Goal: Task Accomplishment & Management: Manage account settings

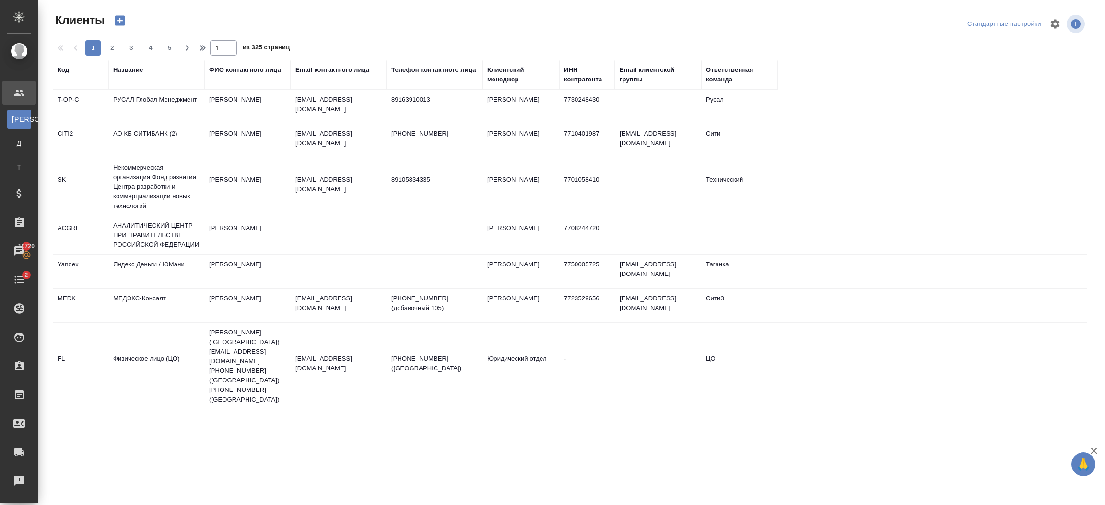
select select "RU"
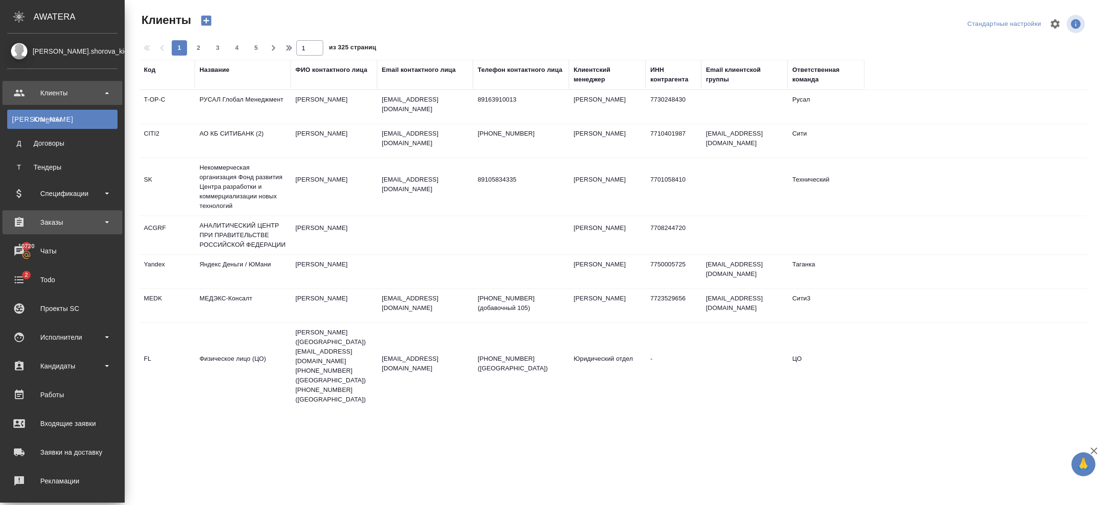
click at [51, 217] on div "Заказы" at bounding box center [62, 222] width 110 height 14
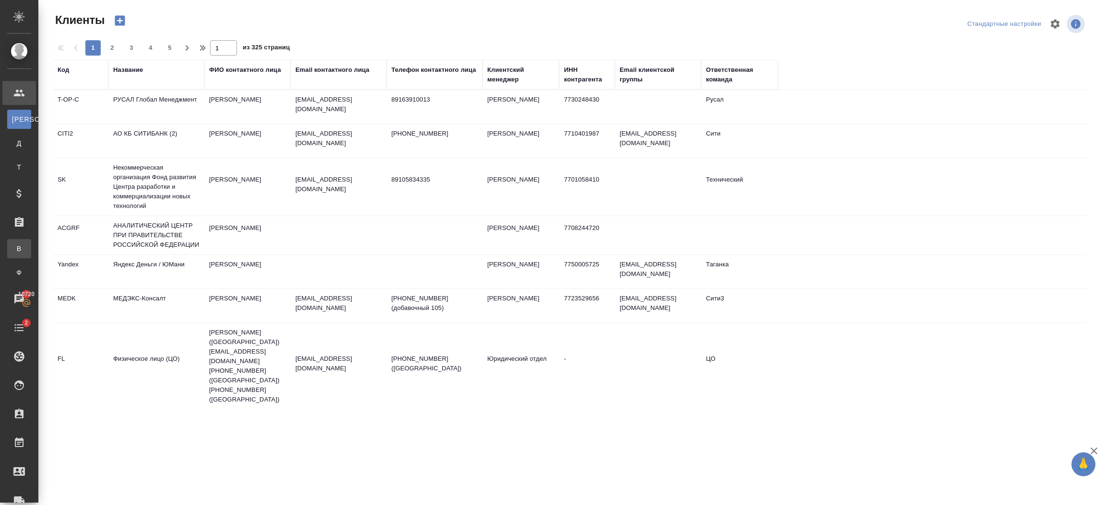
click at [14, 250] on div "Все заказы" at bounding box center [7, 249] width 14 height 10
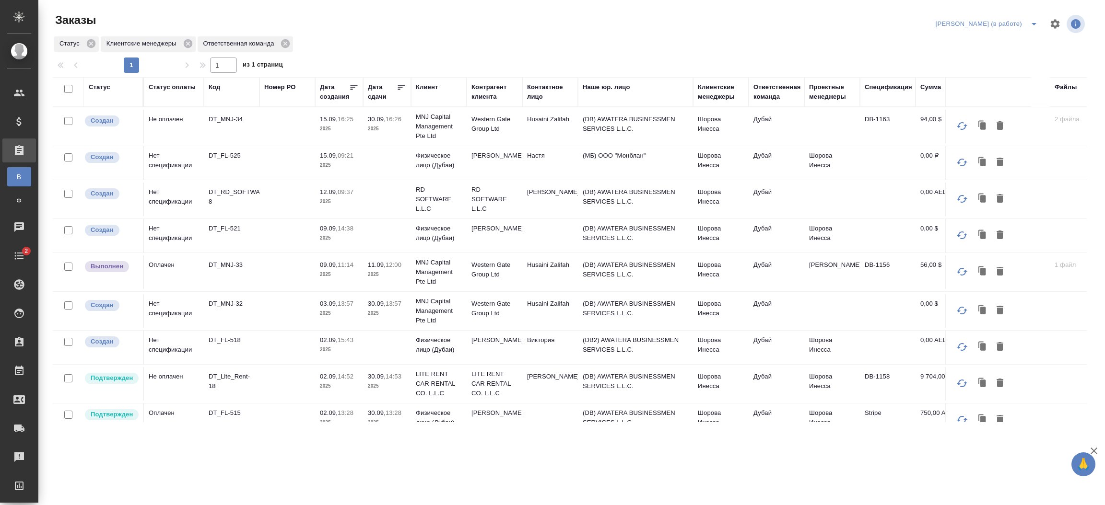
scroll to position [519, 0]
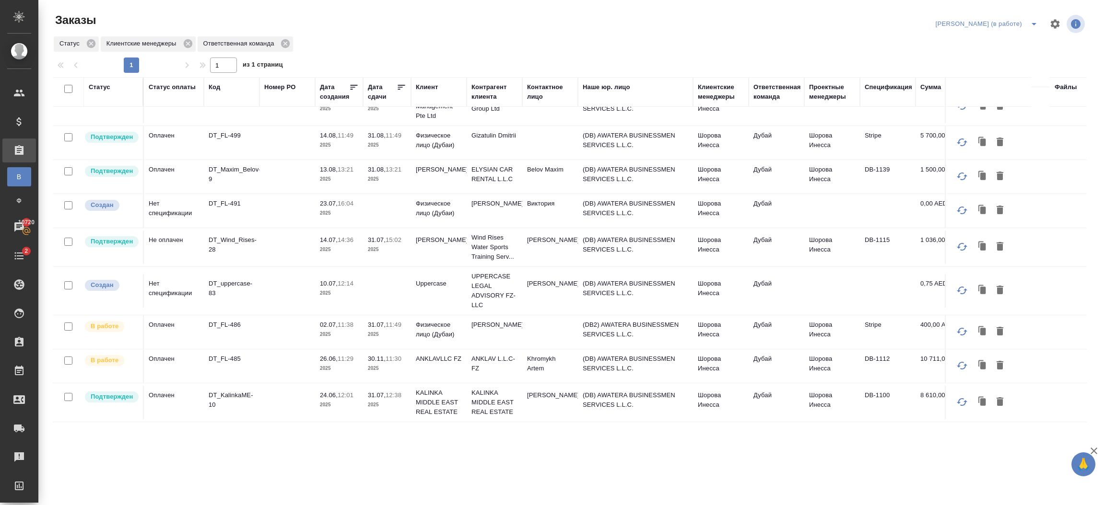
click at [789, 386] on td "Дубай" at bounding box center [776, 403] width 56 height 34
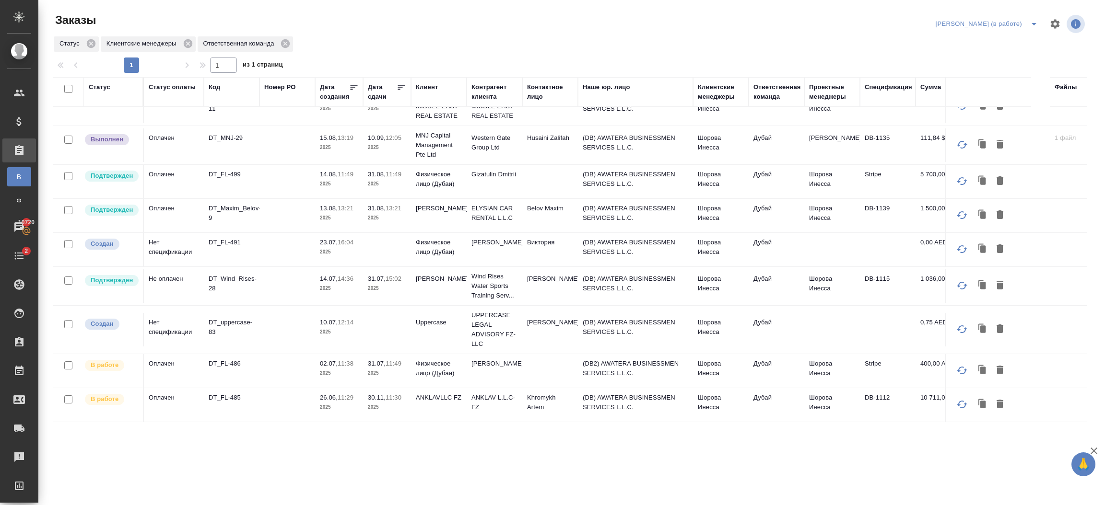
scroll to position [480, 0]
click at [843, 396] on td "Шорова Инесса" at bounding box center [832, 405] width 56 height 34
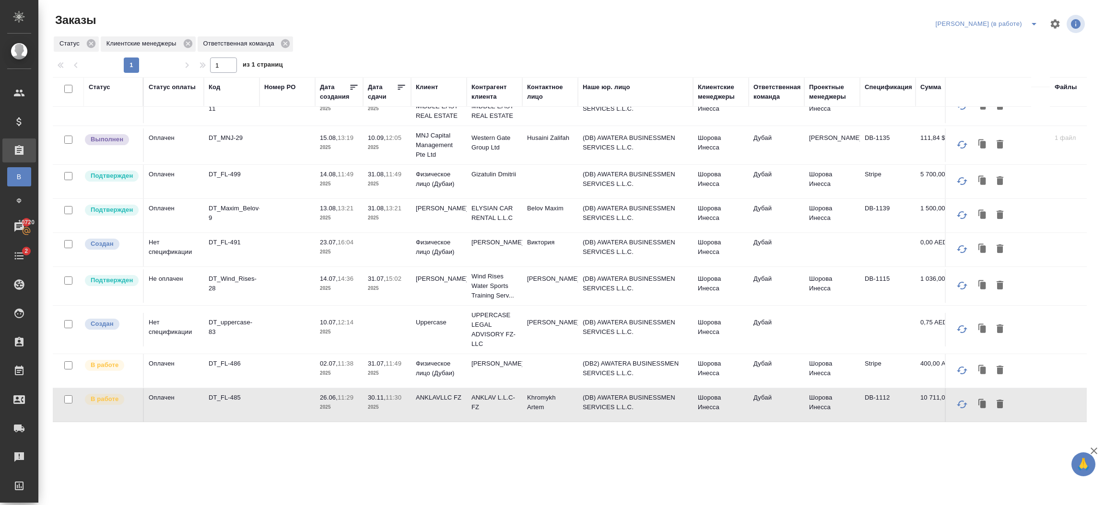
click at [327, 213] on p "2025" at bounding box center [339, 218] width 38 height 10
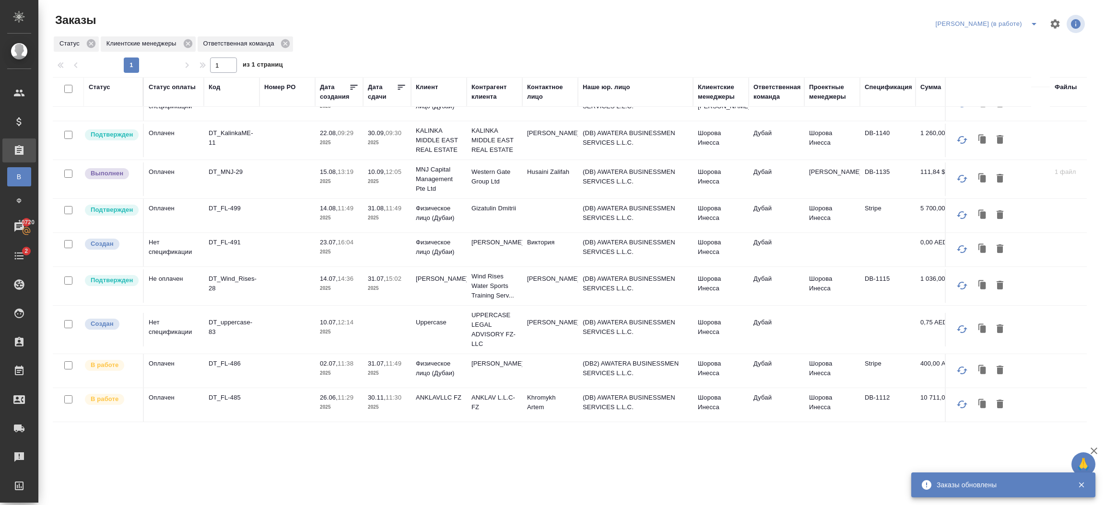
scroll to position [445, 0]
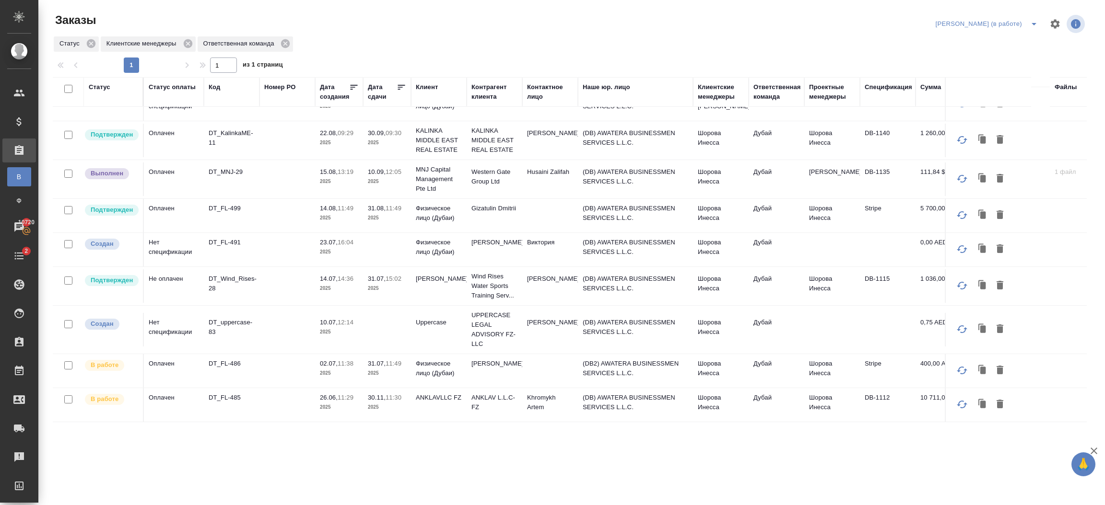
click at [401, 205] on p "11:49" at bounding box center [394, 208] width 16 height 7
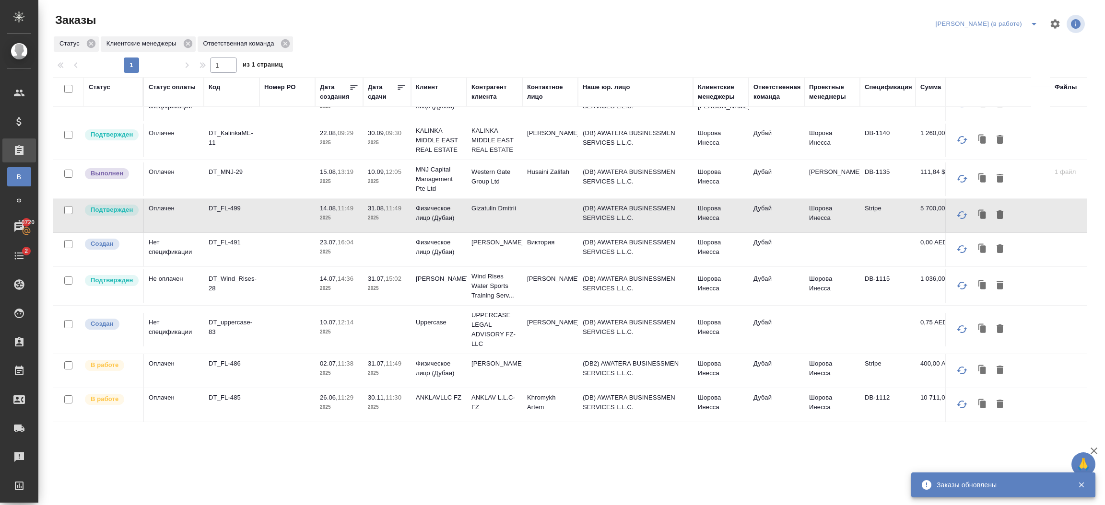
click at [306, 174] on td at bounding box center [287, 180] width 56 height 34
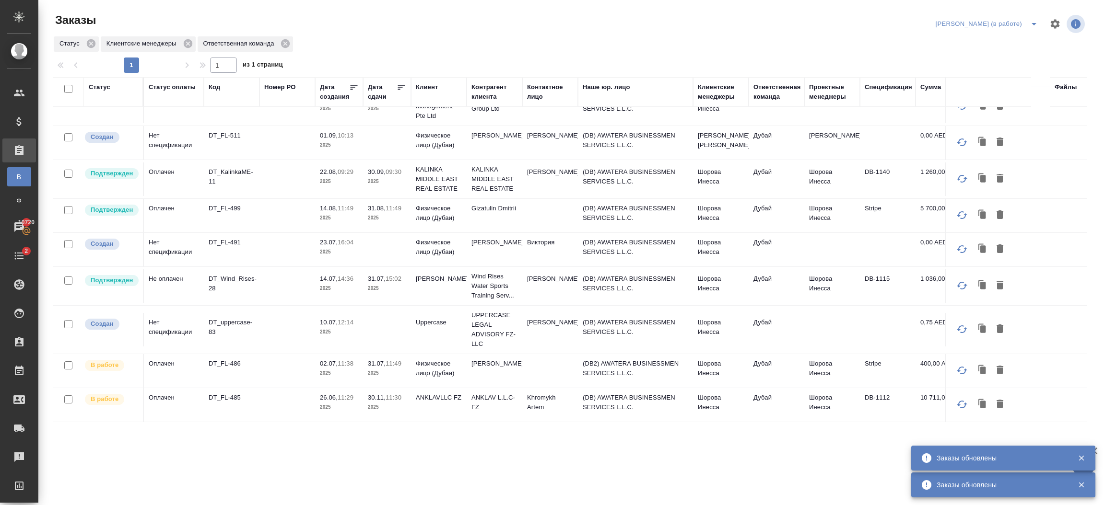
scroll to position [407, 0]
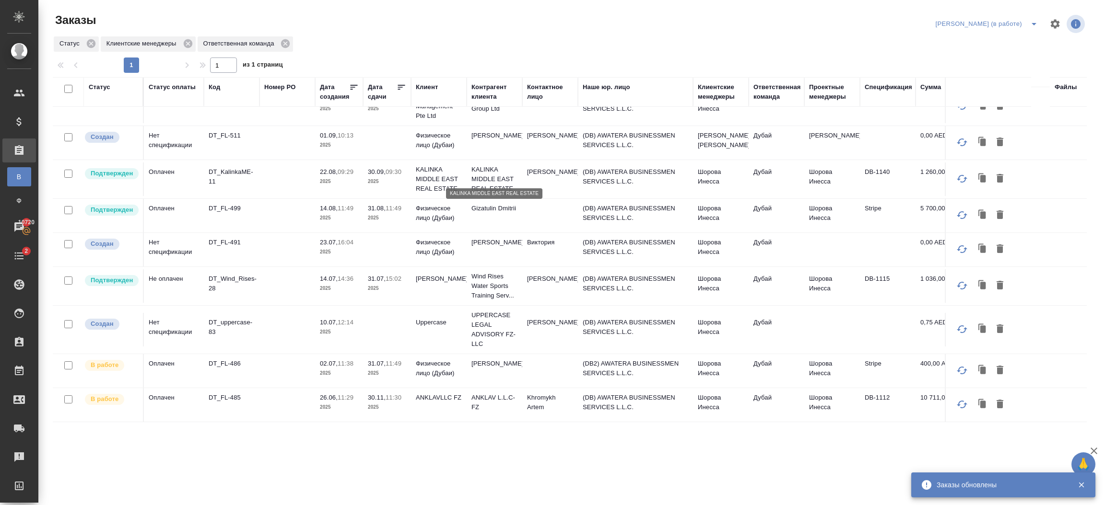
click at [491, 177] on p "KALINKA MIDDLE EAST REAL ESTATE" at bounding box center [494, 179] width 46 height 29
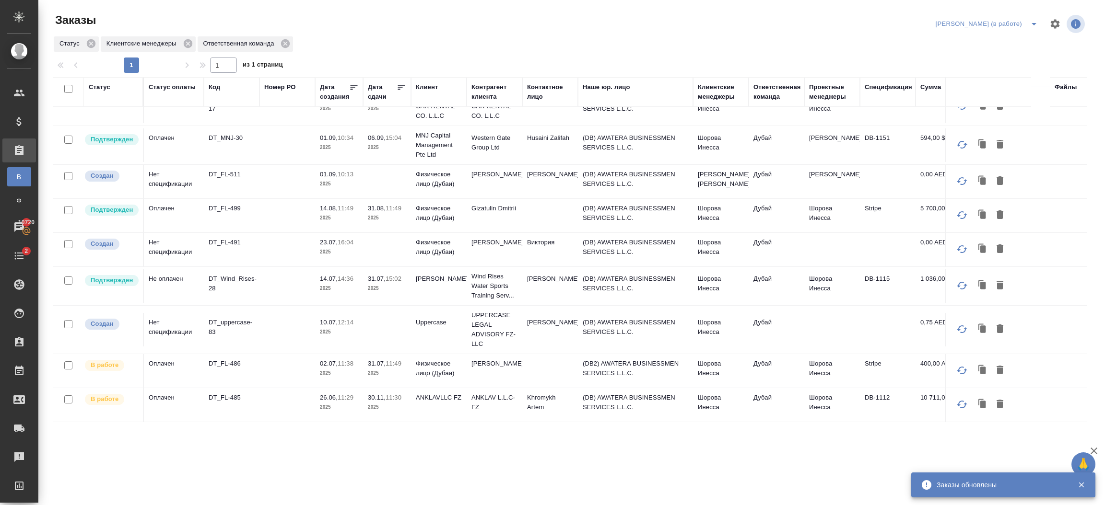
scroll to position [0, 0]
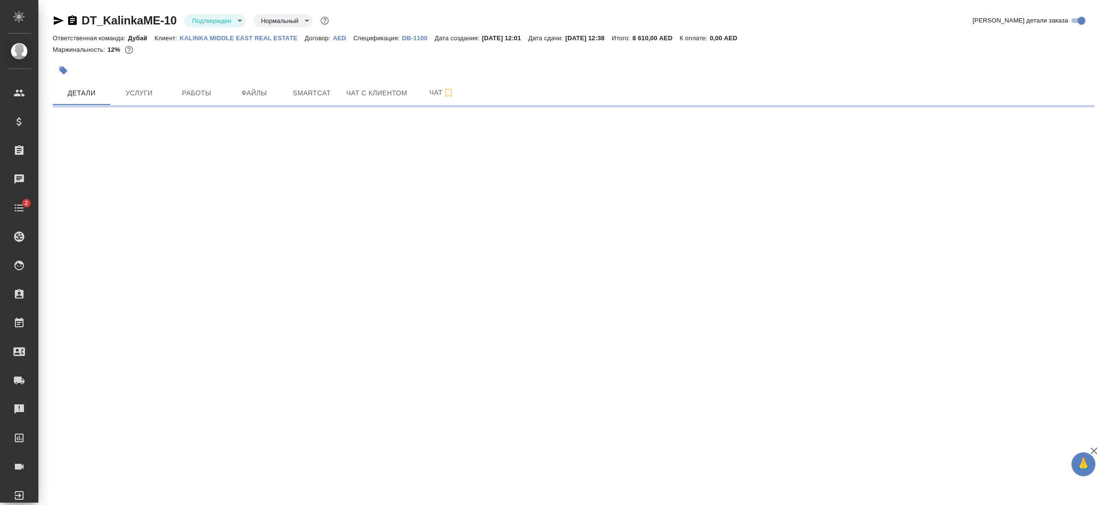
select select "RU"
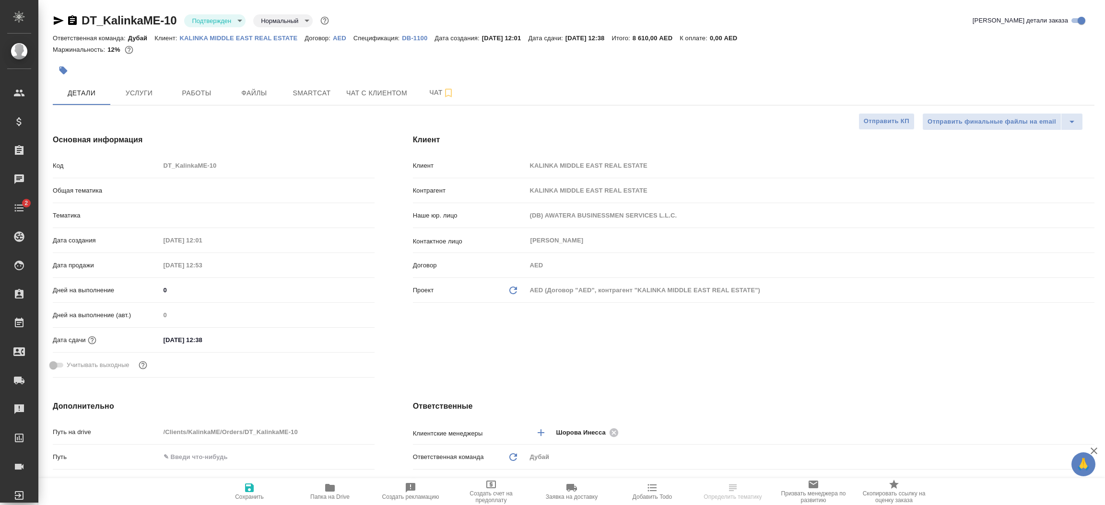
type textarea "x"
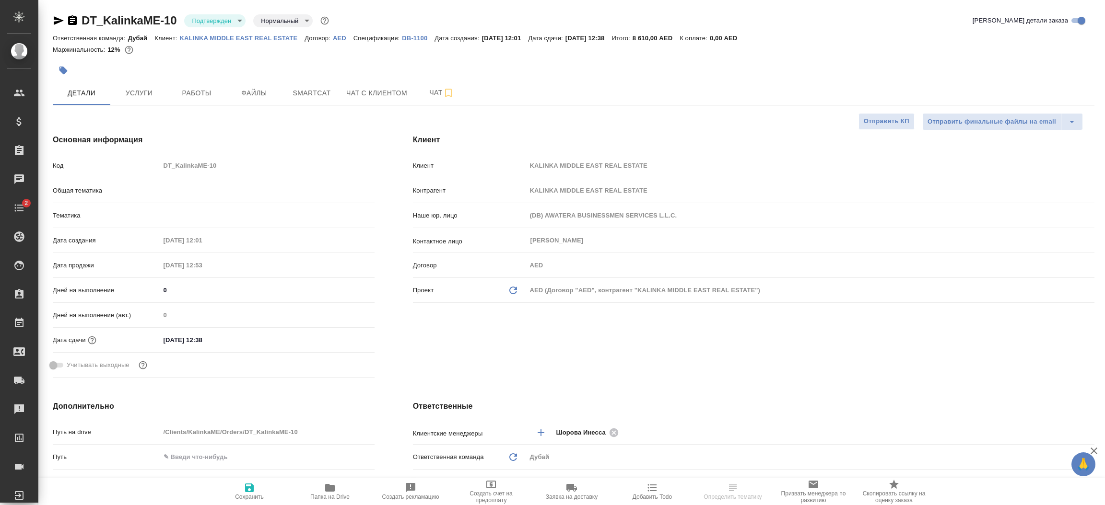
type textarea "x"
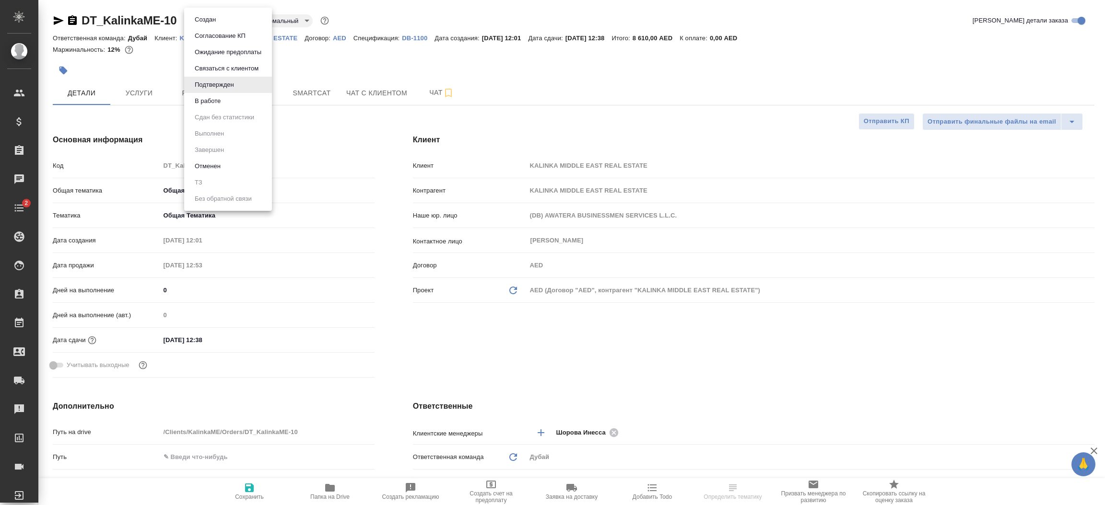
click at [226, 22] on body "🙏 .cls-1 fill:#fff; AWATERA Шорова Инесса i.shorova_kiev Клиенты Спецификации З…" at bounding box center [552, 252] width 1105 height 505
type textarea "x"
click at [221, 97] on button "В работе" at bounding box center [208, 101] width 32 height 11
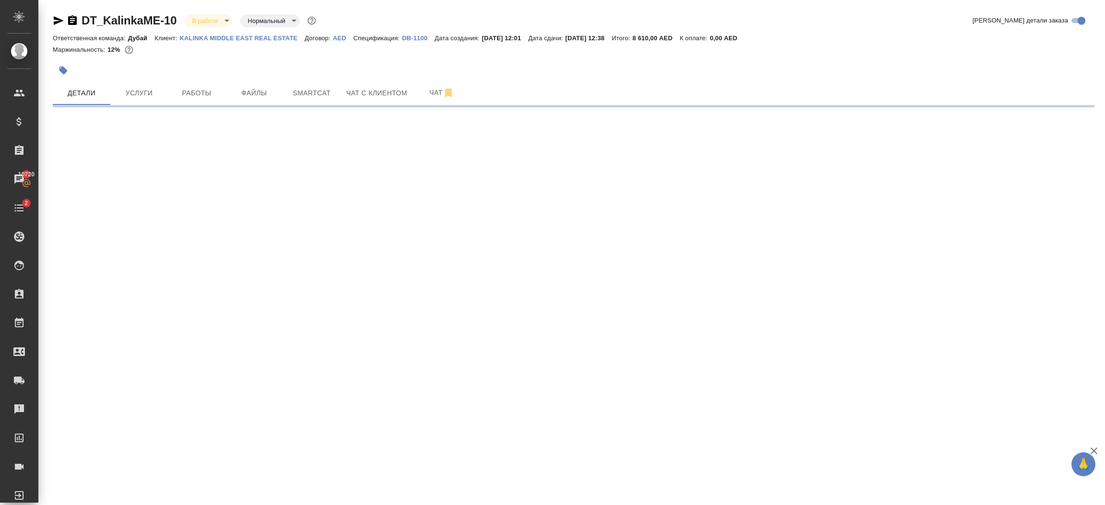
click at [234, 23] on div "DT_KalinkaME-10 В работе inProgress Нормальный normal" at bounding box center [185, 20] width 265 height 15
select select "RU"
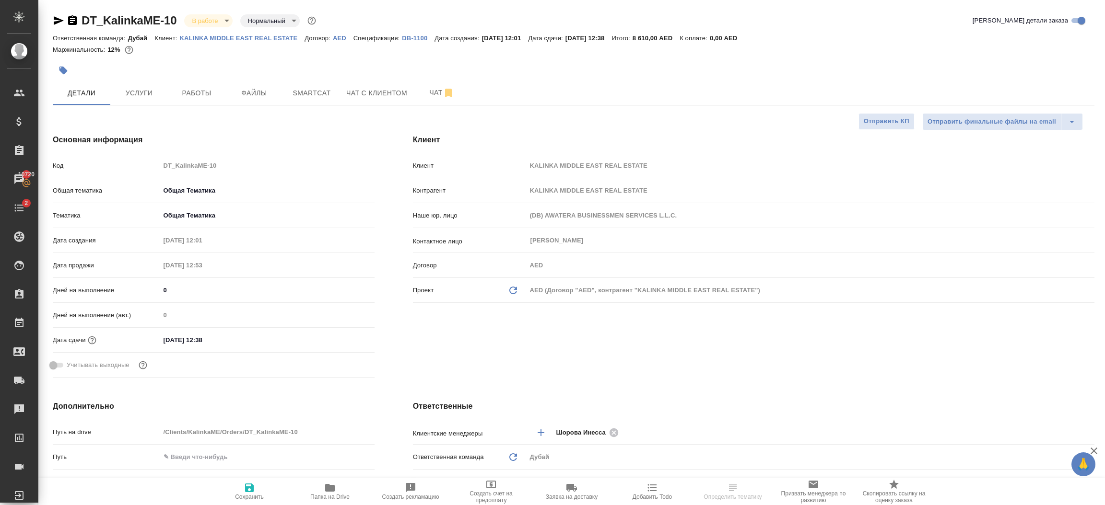
type textarea "x"
click at [224, 22] on body "🙏 .cls-1 fill:#fff; AWATERA Шорова Инесса i.shorova_kiev Клиенты Спецификации З…" at bounding box center [552, 252] width 1105 height 505
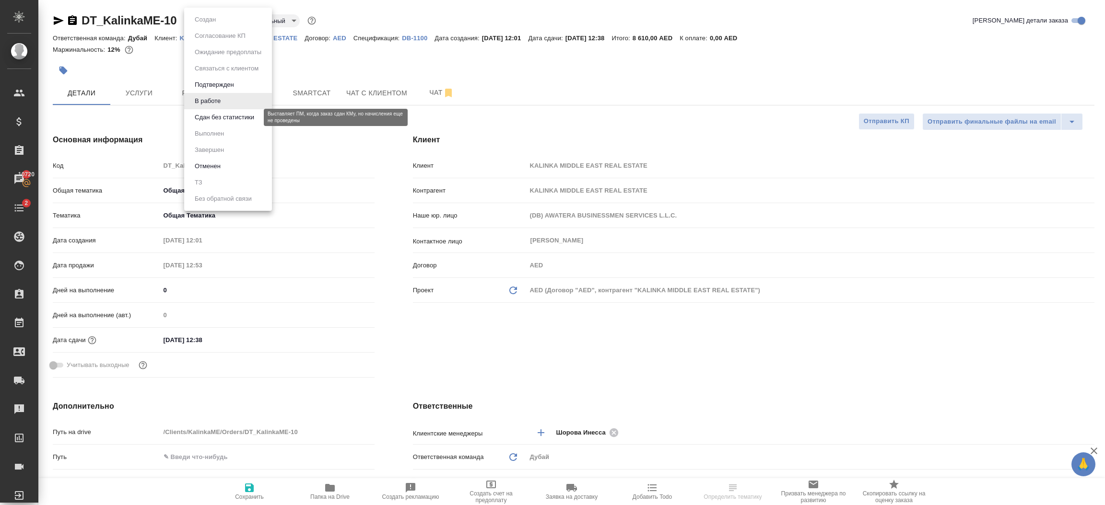
click at [221, 112] on button "Сдан без статистики" at bounding box center [224, 117] width 65 height 11
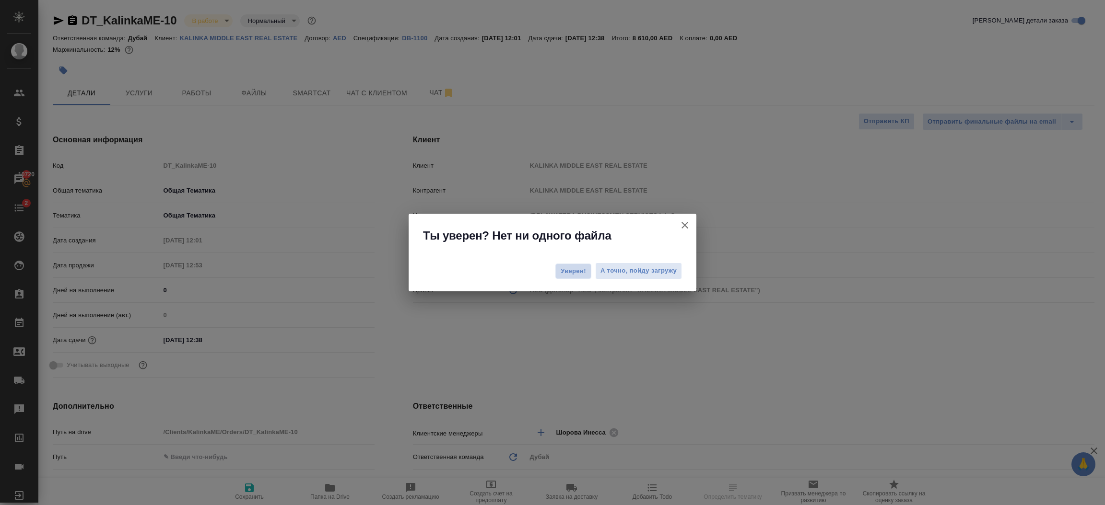
click at [572, 272] on span "Уверен!" at bounding box center [573, 272] width 25 height 10
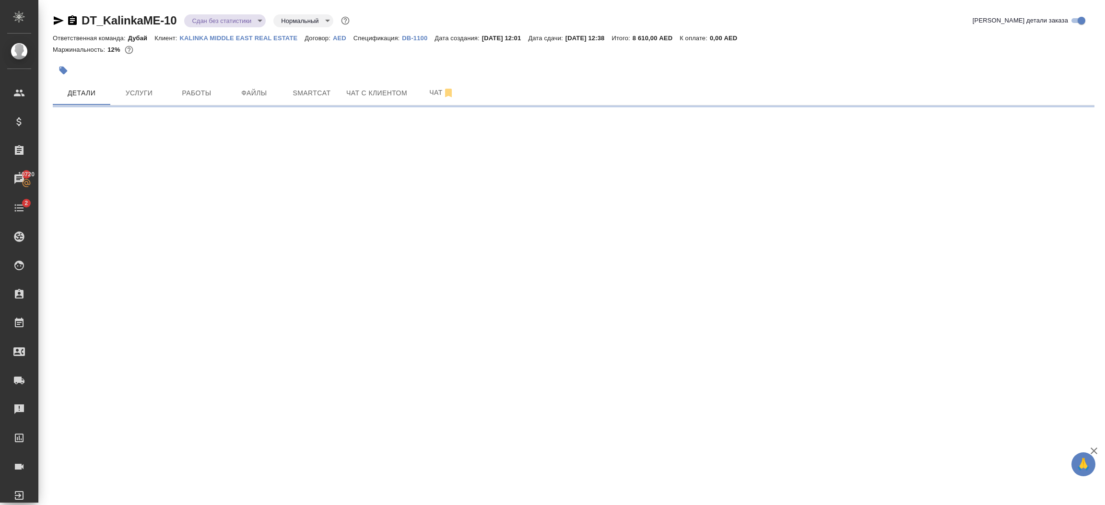
select select "RU"
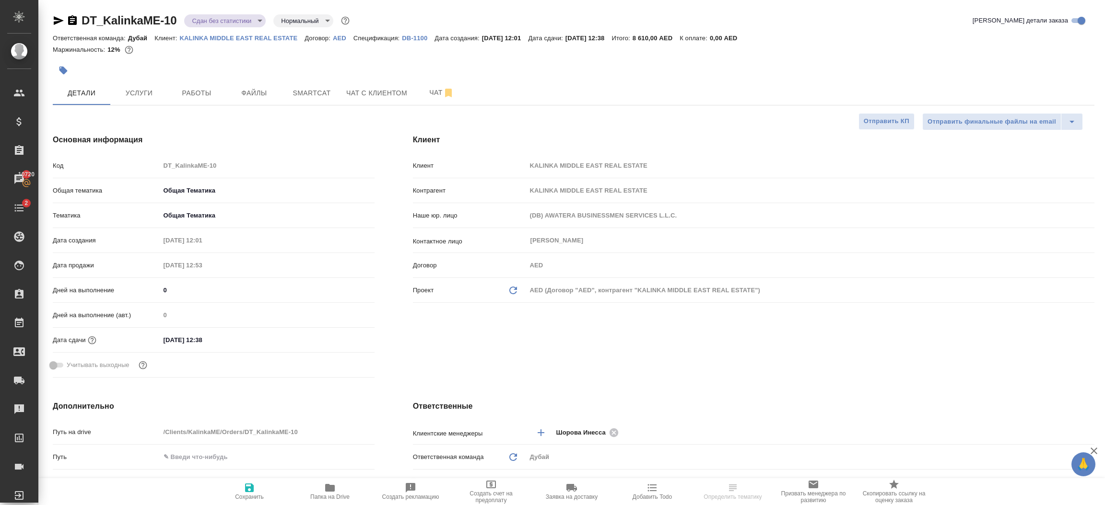
type textarea "x"
click at [226, 19] on body "🙏 .cls-1 fill:#fff; AWATERA Шорова Инесса i.shorova_kiev Клиенты Спецификации З…" at bounding box center [552, 252] width 1105 height 505
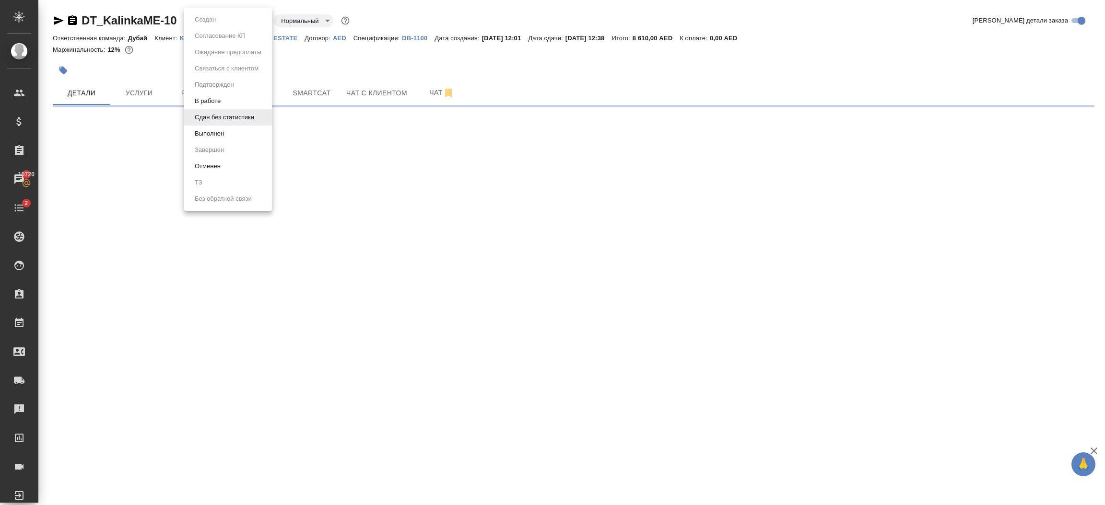
select select "RU"
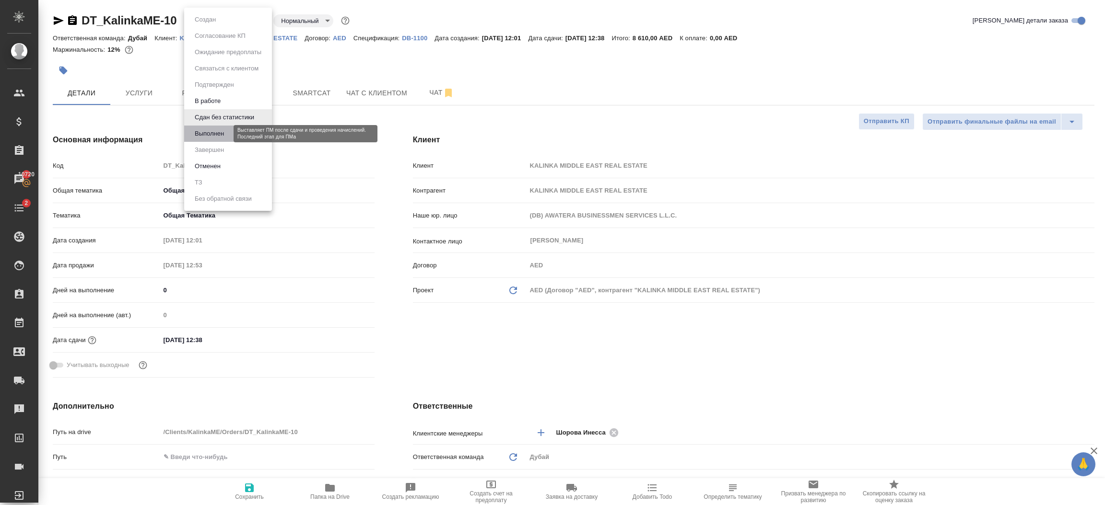
click at [223, 131] on button "Выполнен" at bounding box center [209, 134] width 35 height 11
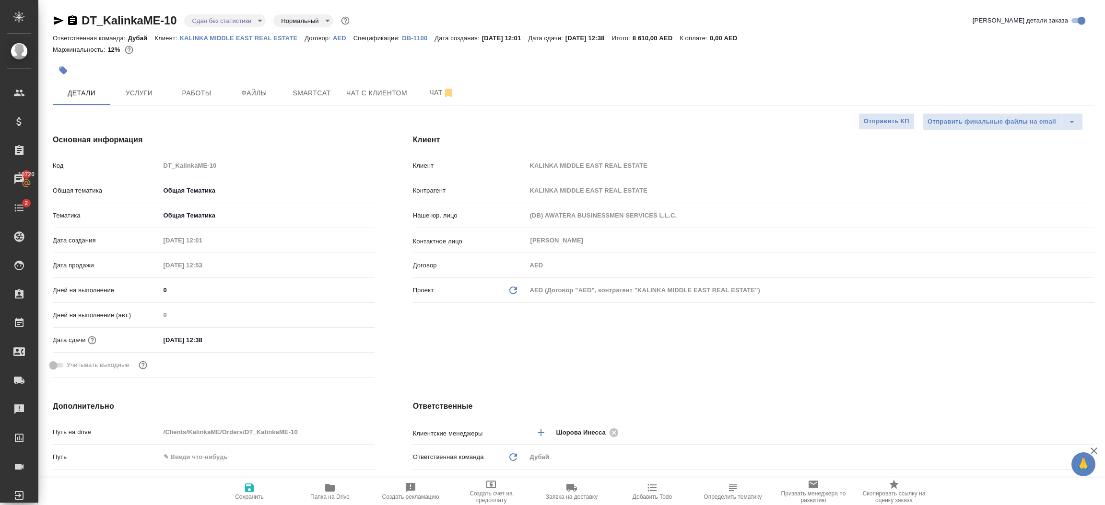
type textarea "x"
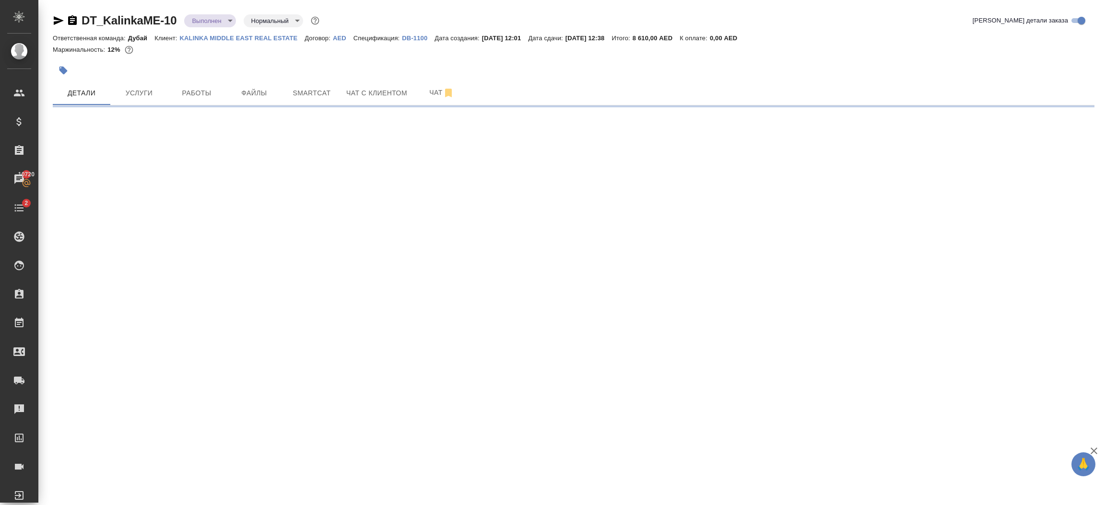
click at [224, 23] on body "🙏 .cls-1 fill:#fff; AWATERA Шорова Инесса i.shorova_kiev Клиенты Спецификации З…" at bounding box center [552, 252] width 1105 height 505
select select "RU"
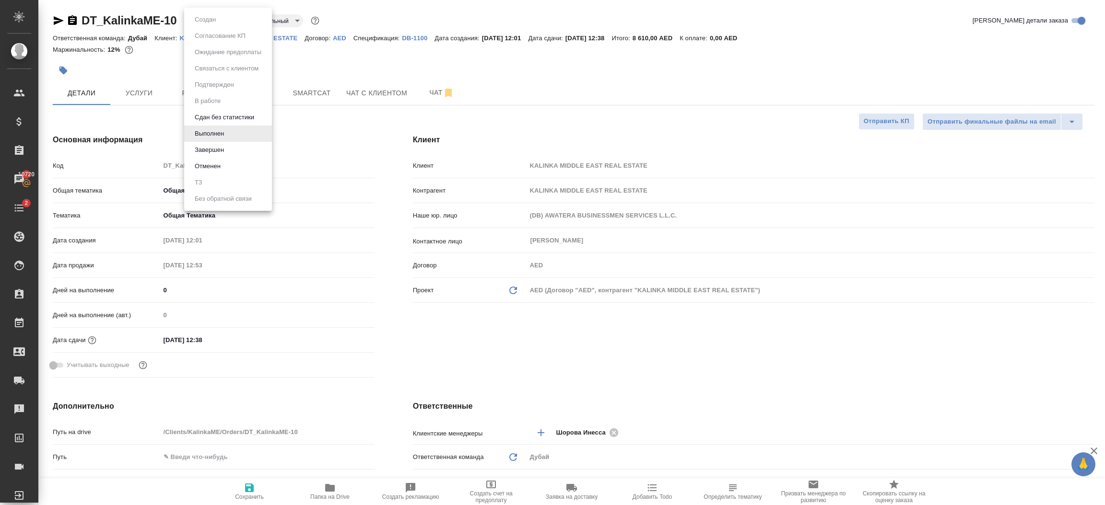
type textarea "x"
click at [221, 145] on button "Завершен" at bounding box center [209, 150] width 35 height 11
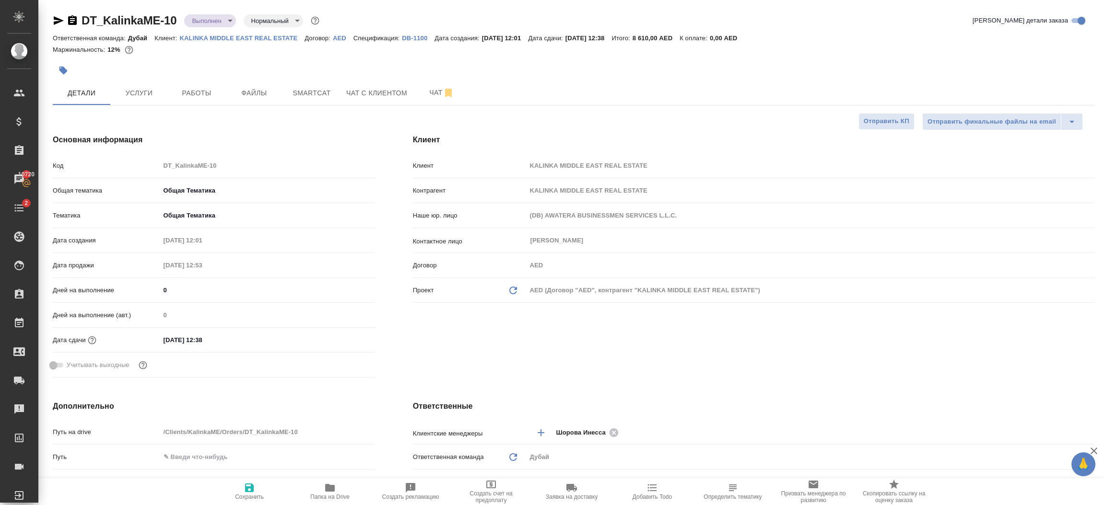
type textarea "x"
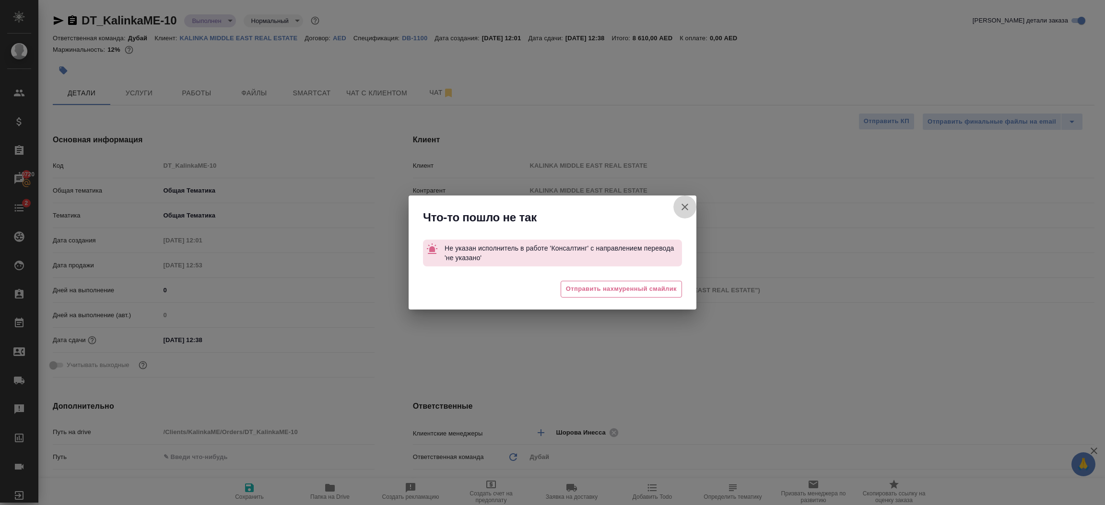
click at [687, 210] on icon "button" at bounding box center [684, 207] width 7 height 7
type textarea "x"
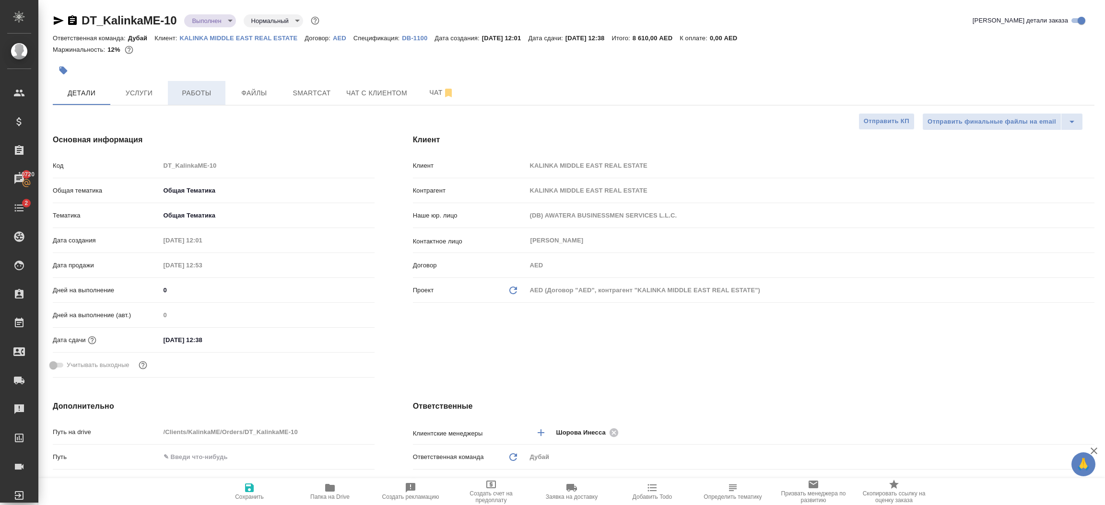
click at [202, 93] on span "Работы" at bounding box center [197, 93] width 46 height 12
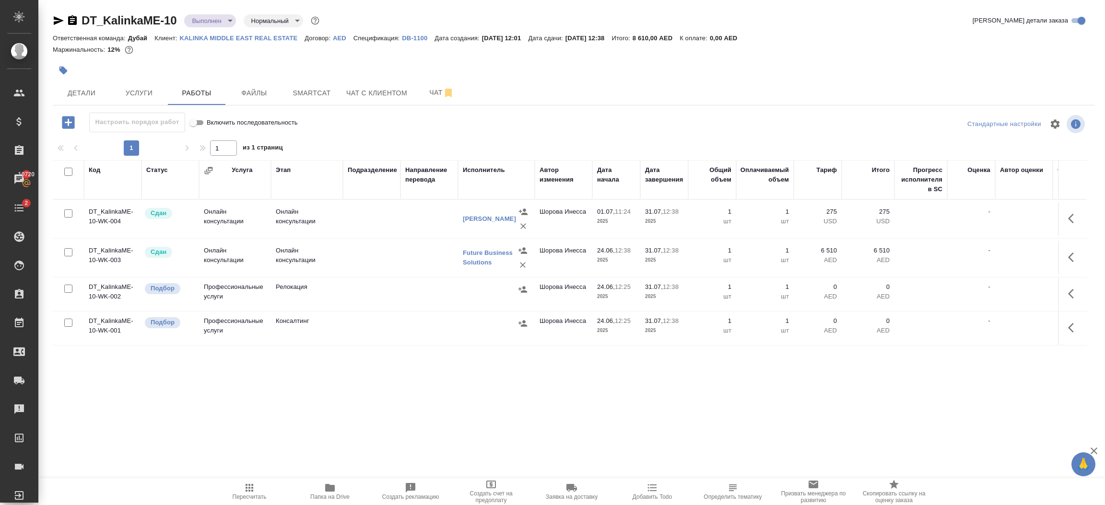
click at [71, 327] on input "checkbox" at bounding box center [68, 323] width 8 height 8
checkbox input "true"
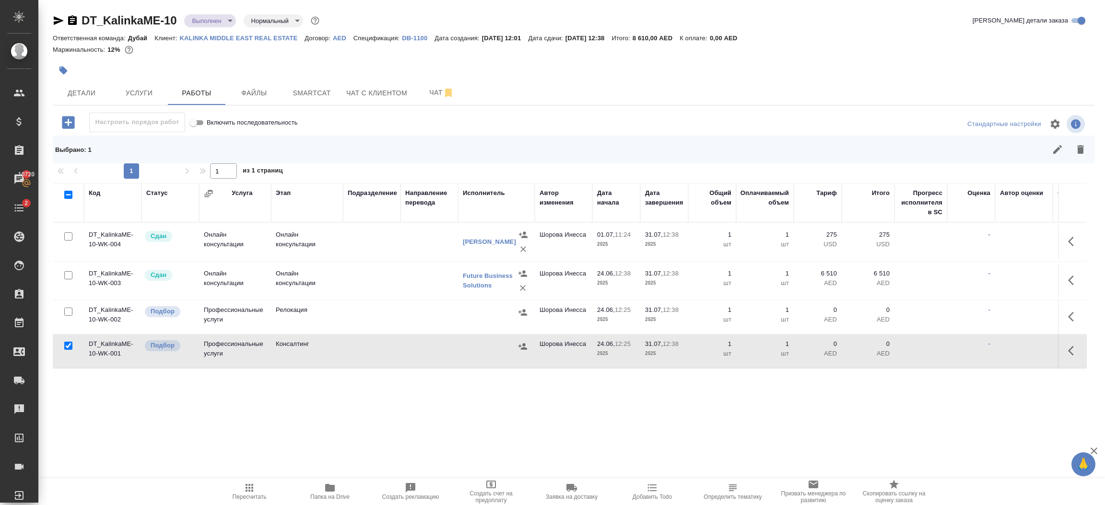
click at [70, 310] on input "checkbox" at bounding box center [68, 312] width 8 height 8
checkbox input "true"
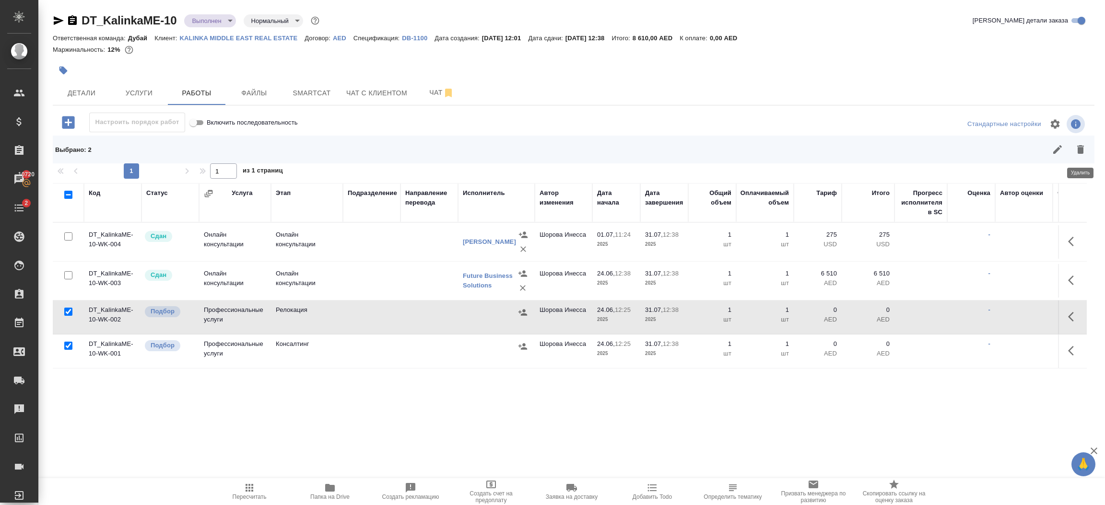
click at [1083, 148] on icon "button" at bounding box center [1080, 149] width 7 height 9
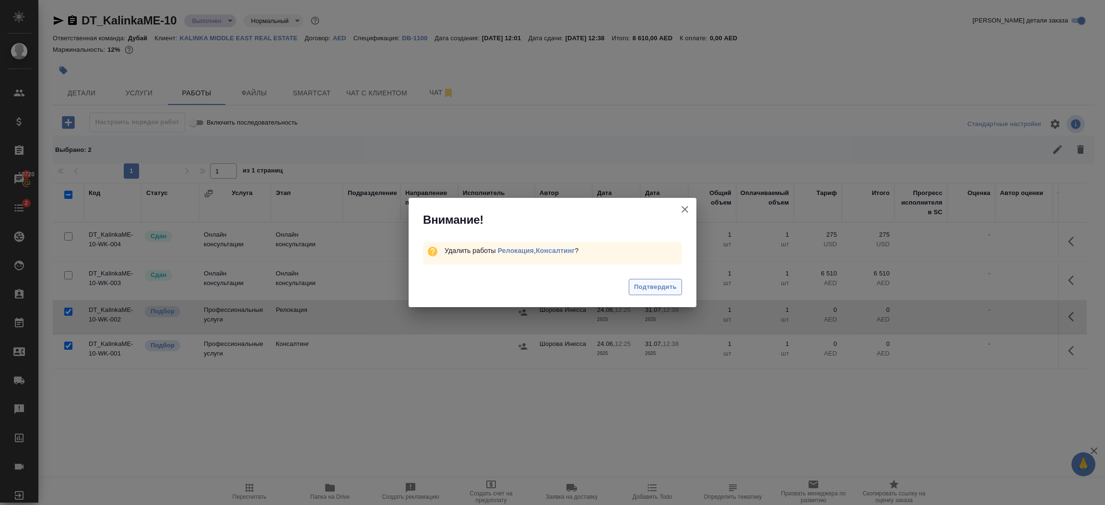
click at [655, 286] on span "Подтвердить" at bounding box center [655, 287] width 43 height 11
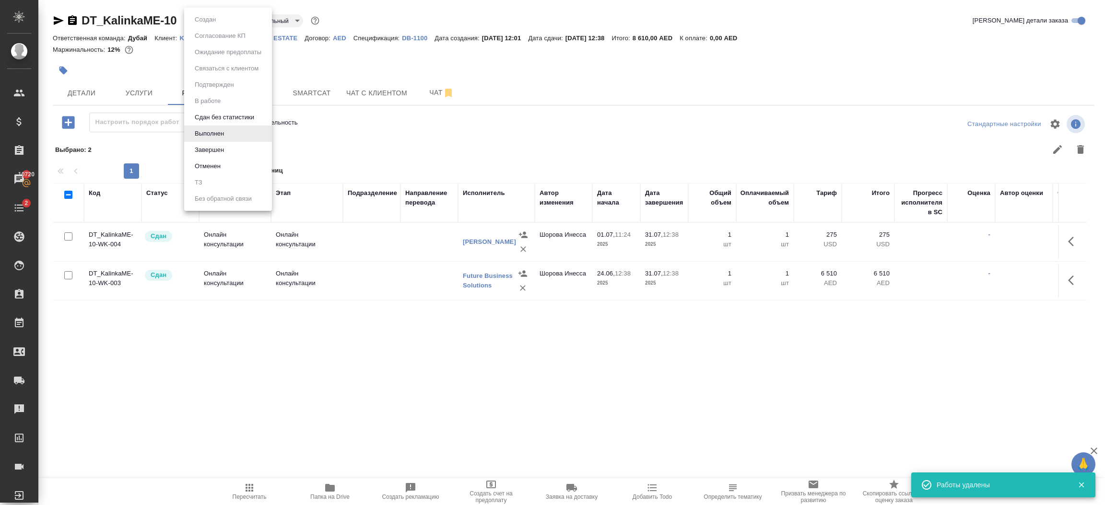
click at [229, 22] on body "🙏 .cls-1 fill:#fff; AWATERA Шорова Инесса i.shorova_kiev Клиенты Спецификации З…" at bounding box center [552, 252] width 1105 height 505
click at [223, 146] on button "Завершен" at bounding box center [209, 150] width 35 height 11
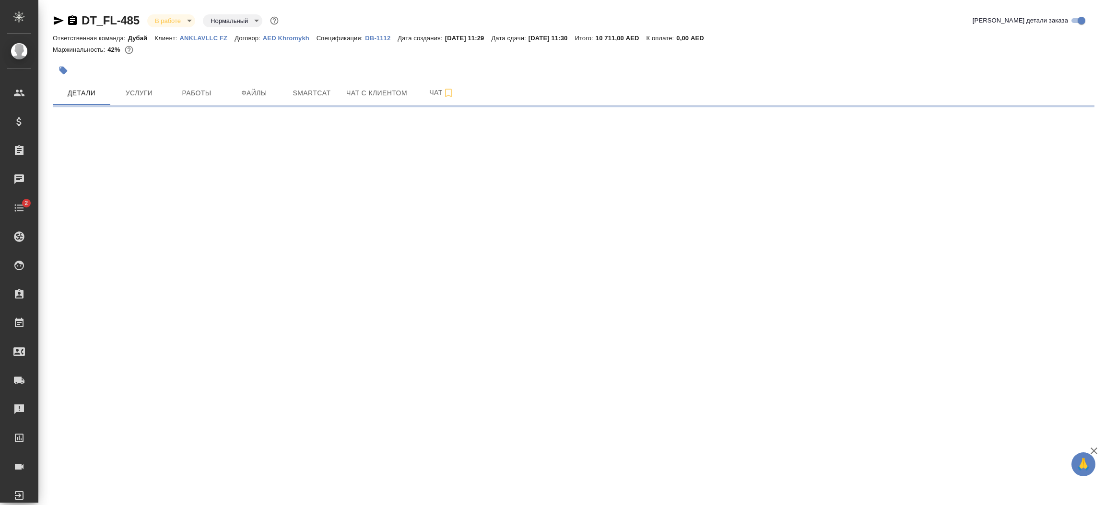
select select "RU"
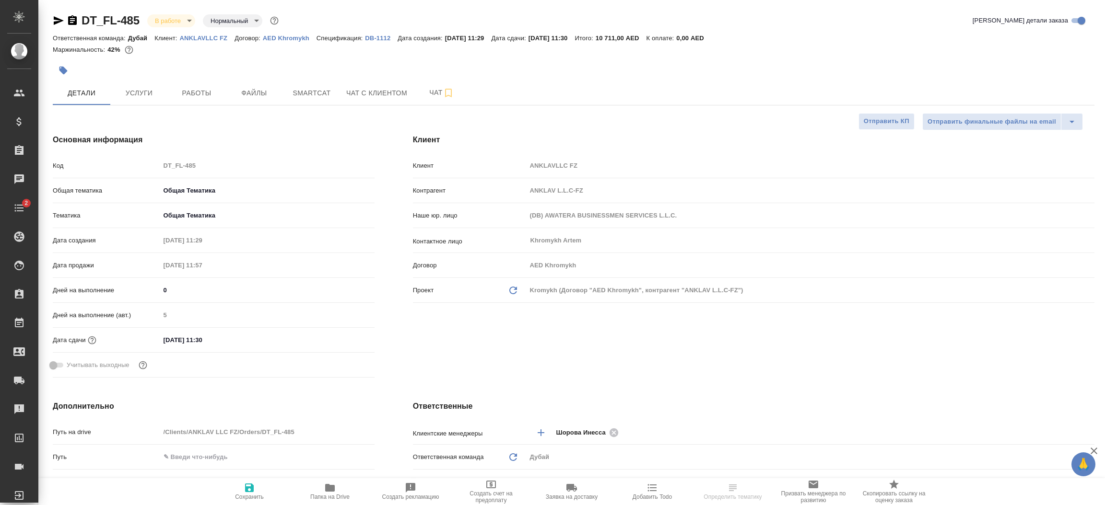
type textarea "x"
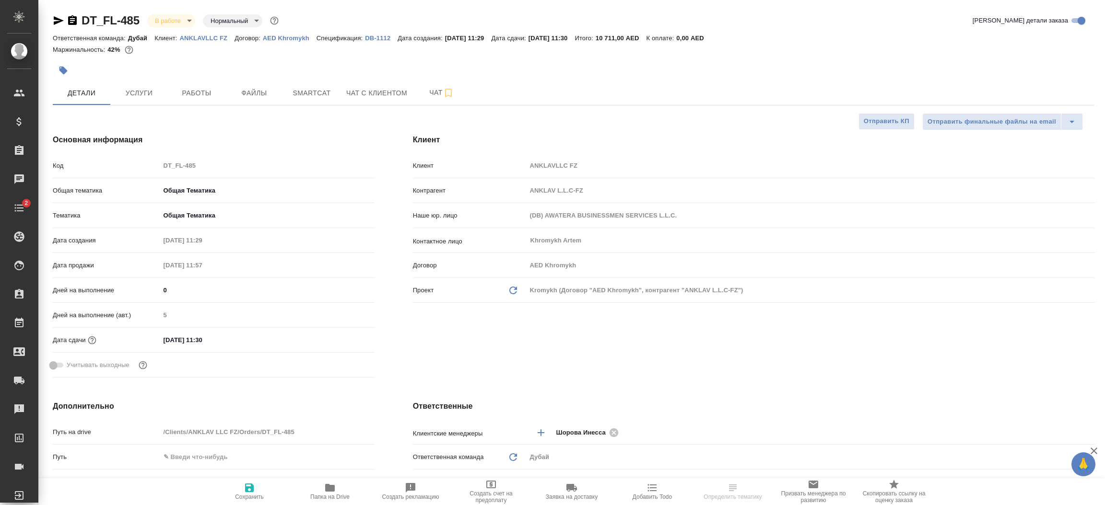
type textarea "x"
click at [402, 328] on div "Клиент Клиент ANKLAVLLC FZ Контрагент ANKLAV L.L.C-FZ Наше юр. лицо (DB) AWATER…" at bounding box center [754, 258] width 720 height 286
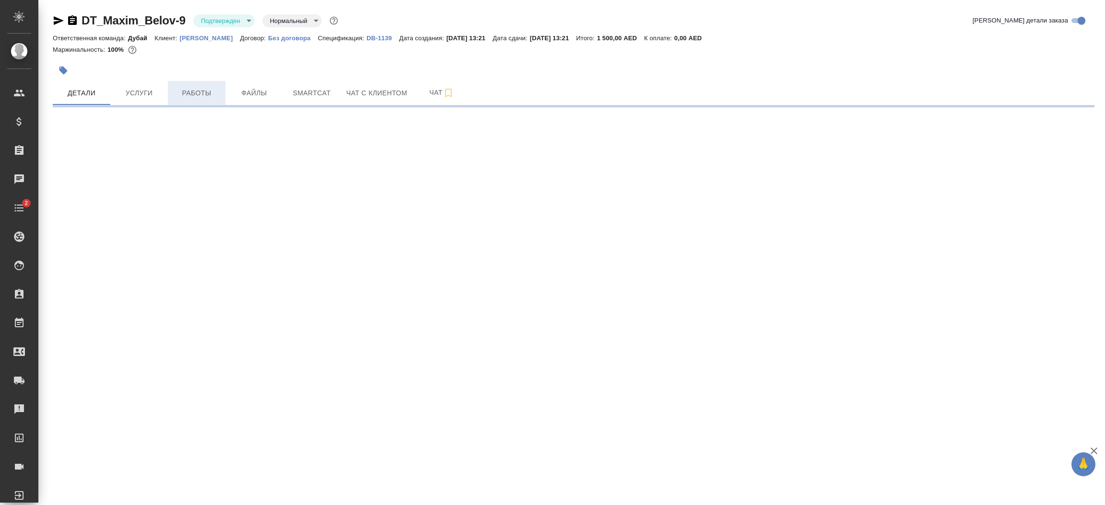
select select "RU"
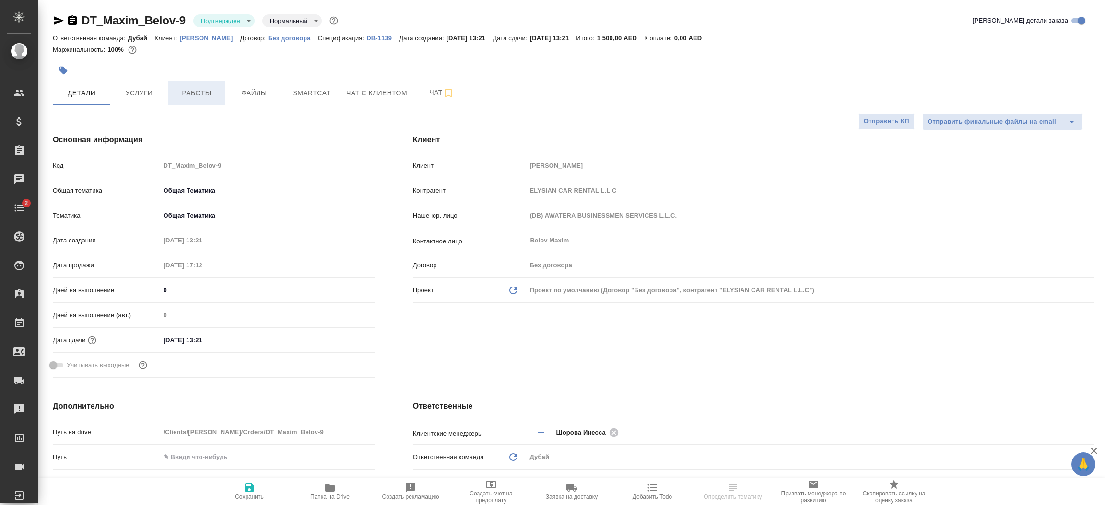
type textarea "x"
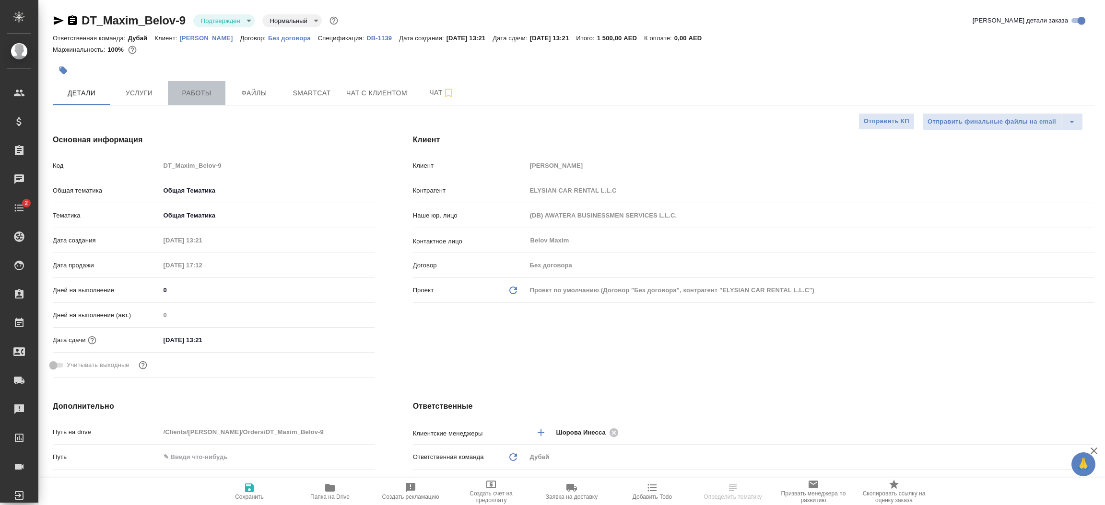
type textarea "x"
click at [199, 94] on span "Работы" at bounding box center [197, 93] width 46 height 12
type textarea "x"
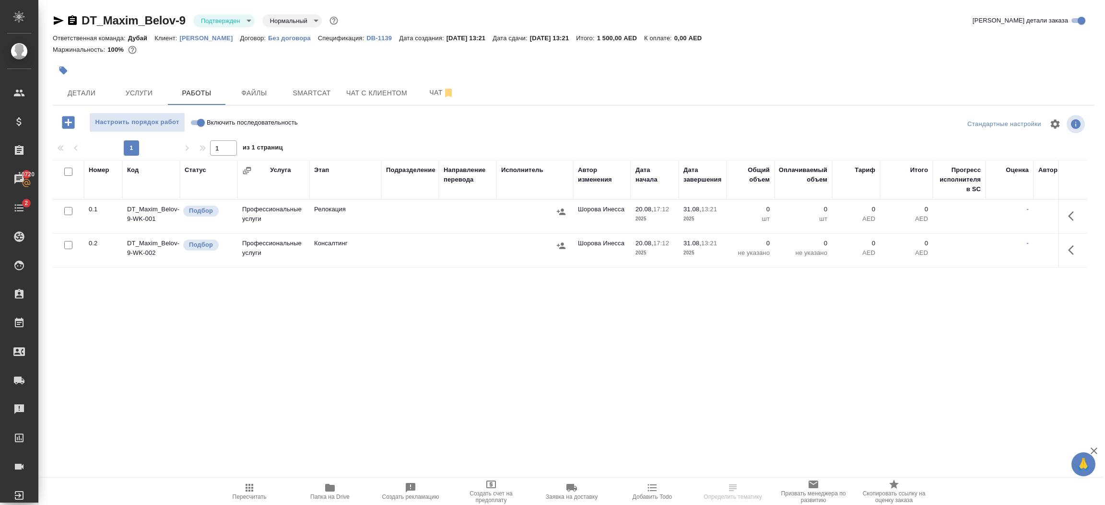
click at [71, 243] on input "checkbox" at bounding box center [68, 245] width 8 height 8
checkbox input "true"
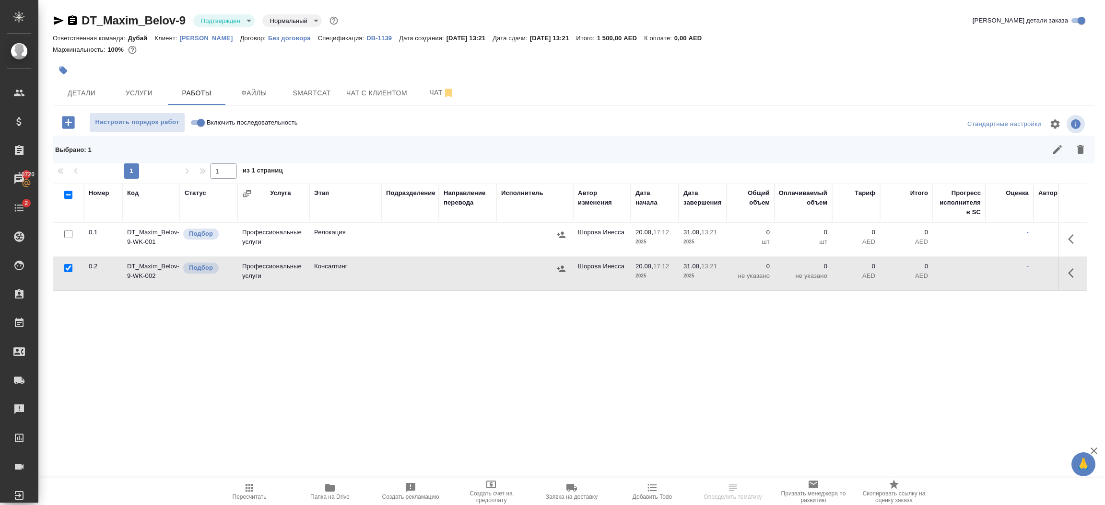
click at [68, 230] on input "checkbox" at bounding box center [68, 234] width 8 height 8
checkbox input "true"
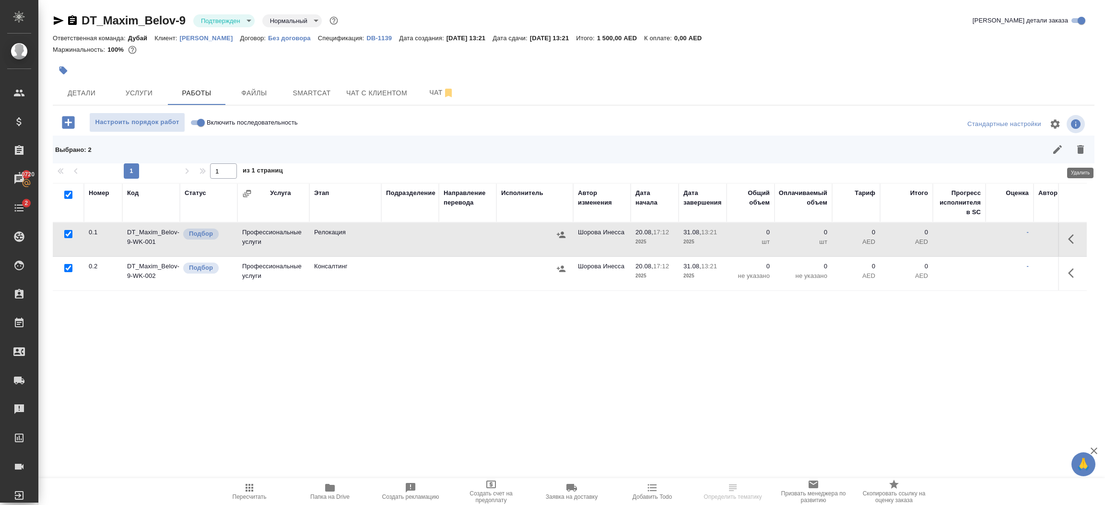
click at [1078, 152] on icon "button" at bounding box center [1080, 149] width 7 height 9
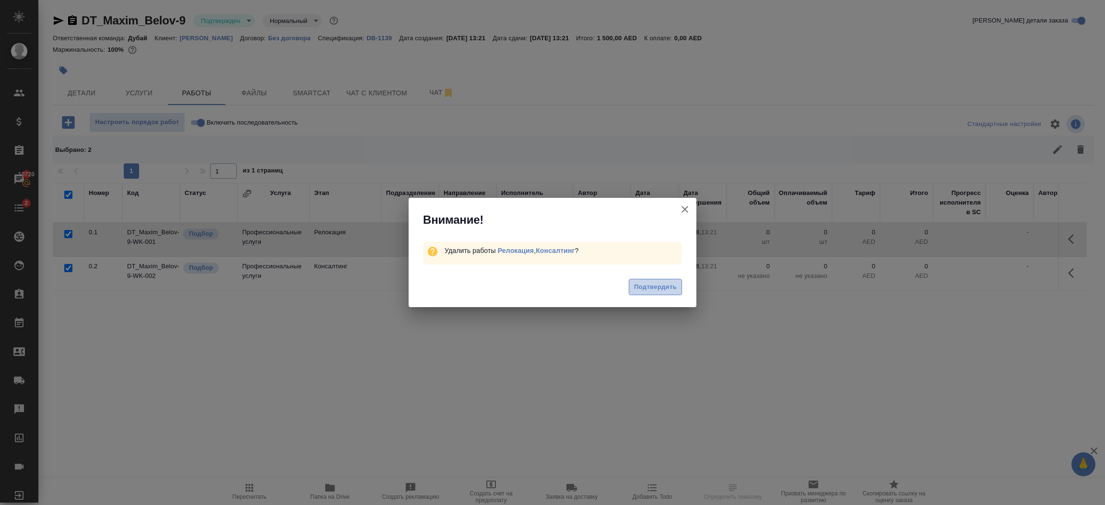
click at [672, 285] on span "Подтвердить" at bounding box center [655, 287] width 43 height 11
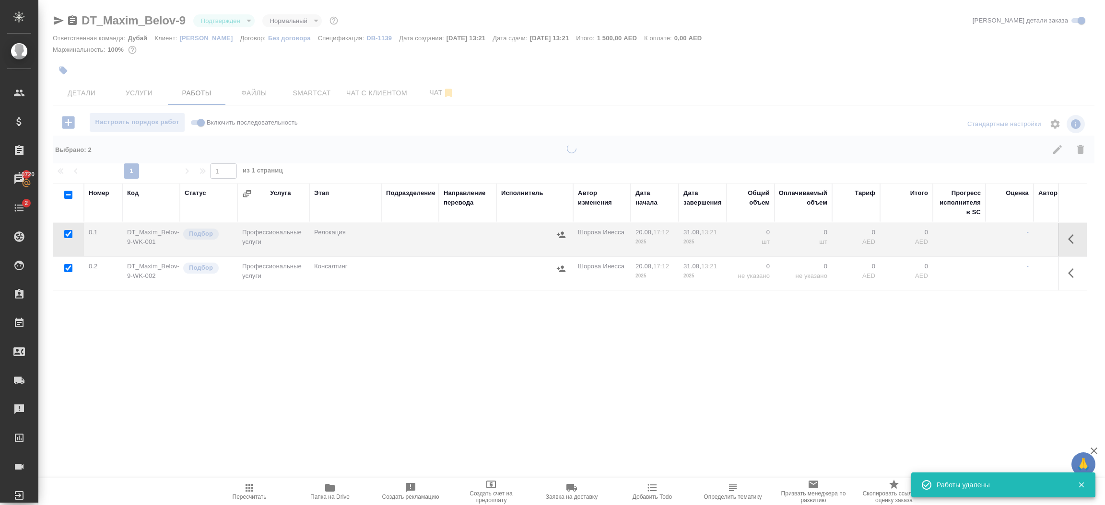
checkbox input "false"
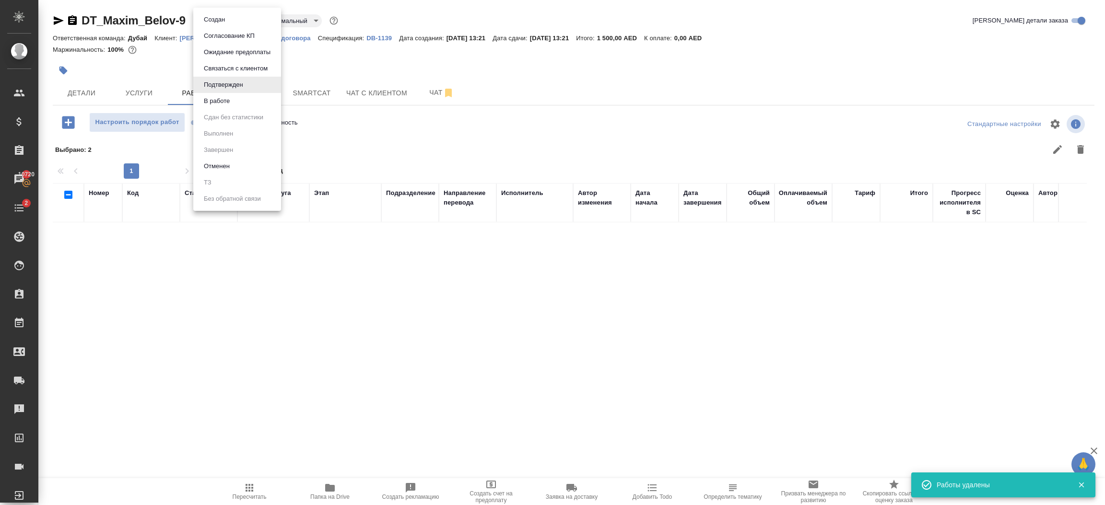
click at [233, 23] on body "🙏 .cls-1 fill:#fff; AWATERA Шорова Инесса i.shorova_kiev Клиенты Спецификации З…" at bounding box center [552, 252] width 1105 height 505
click at [229, 100] on button "В работе" at bounding box center [217, 101] width 32 height 11
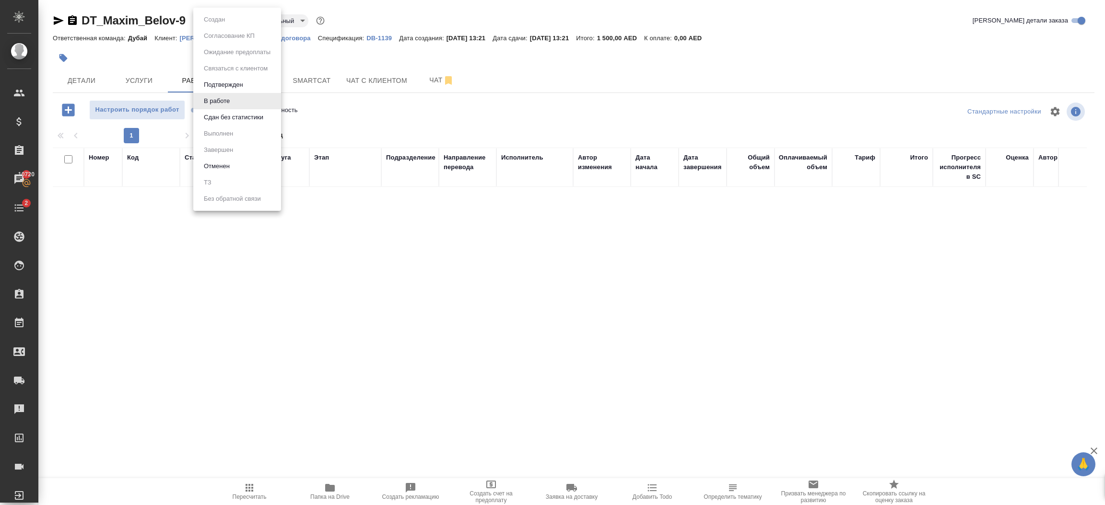
click at [223, 23] on body "🙏 .cls-1 fill:#fff; AWATERA Шорова Инесса i.shorova_kiev Клиенты Спецификации З…" at bounding box center [552, 252] width 1105 height 505
click at [241, 115] on button "Сдан без статистики" at bounding box center [233, 117] width 65 height 11
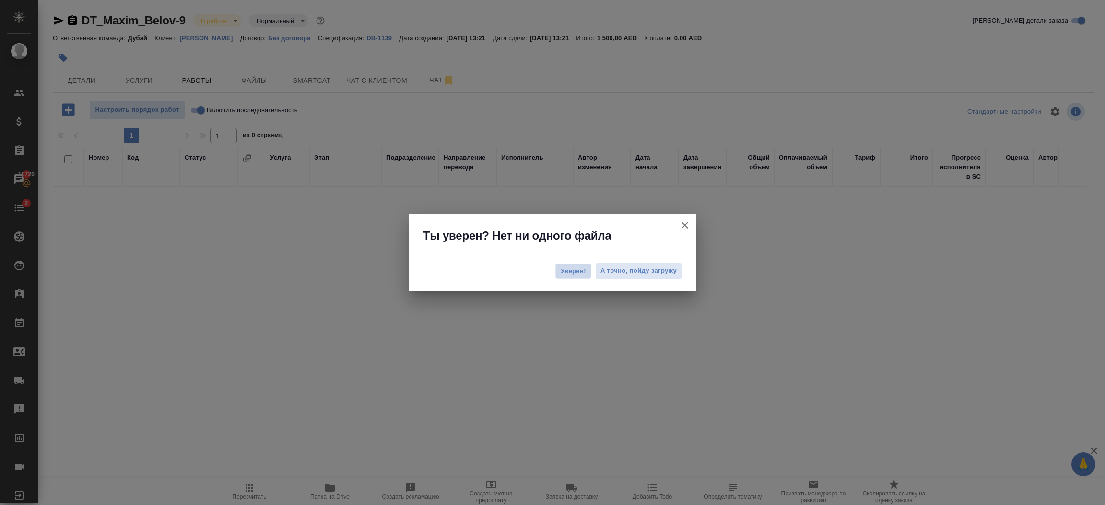
click at [565, 264] on button "Уверен!" at bounding box center [573, 271] width 36 height 15
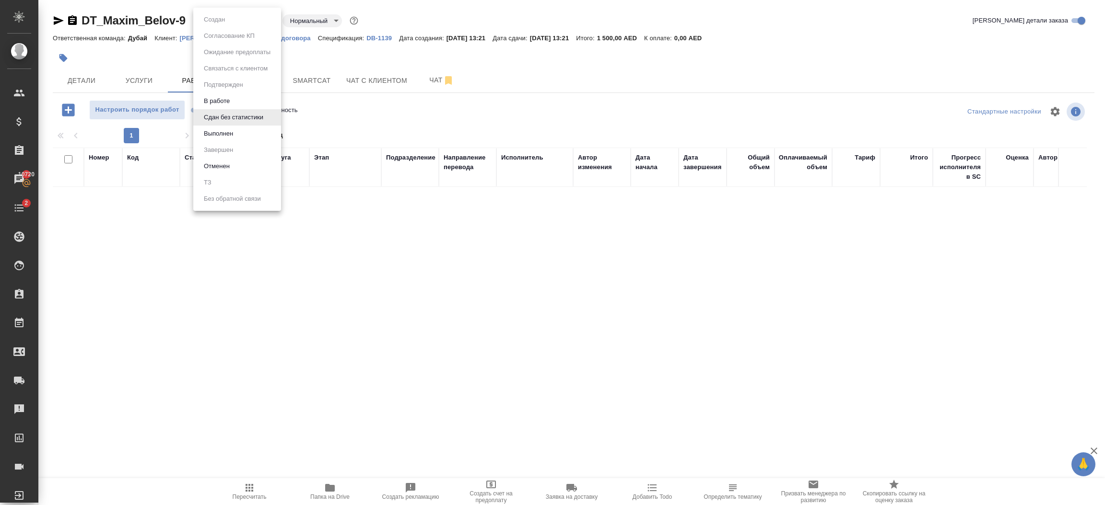
click at [219, 22] on body "🙏 .cls-1 fill:#fff; AWATERA Шорова Инесса i.shorova_kiev Клиенты Спецификации З…" at bounding box center [552, 252] width 1105 height 505
click at [229, 129] on button "Выполнен" at bounding box center [218, 134] width 35 height 11
click at [221, 19] on body "🙏 .cls-1 fill:#fff; AWATERA Шорова Инесса i.shorova_kiev Клиенты Спецификации З…" at bounding box center [552, 252] width 1105 height 505
click at [242, 148] on li "Завершен" at bounding box center [237, 150] width 88 height 16
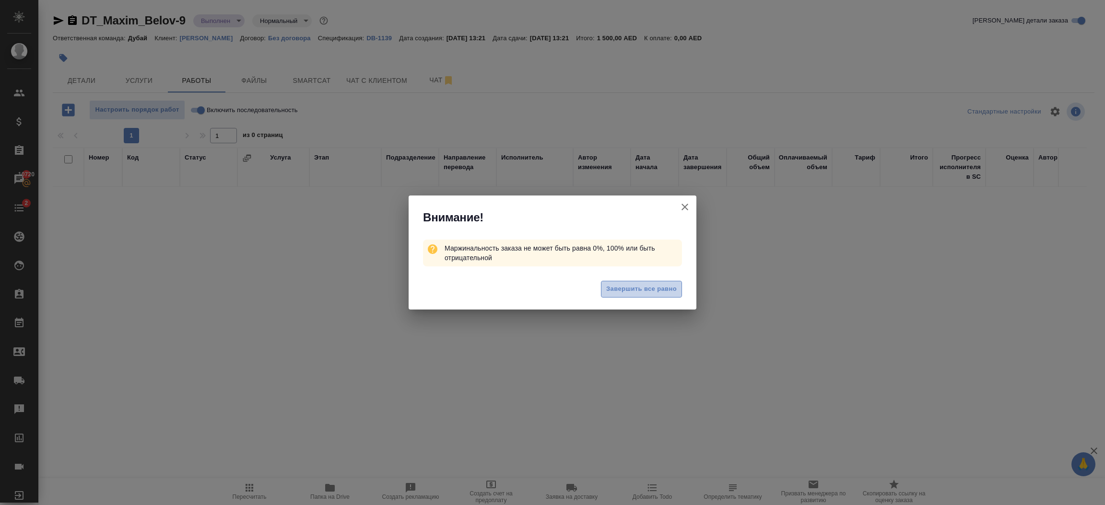
click at [630, 296] on button "Завершить все равно" at bounding box center [641, 289] width 81 height 17
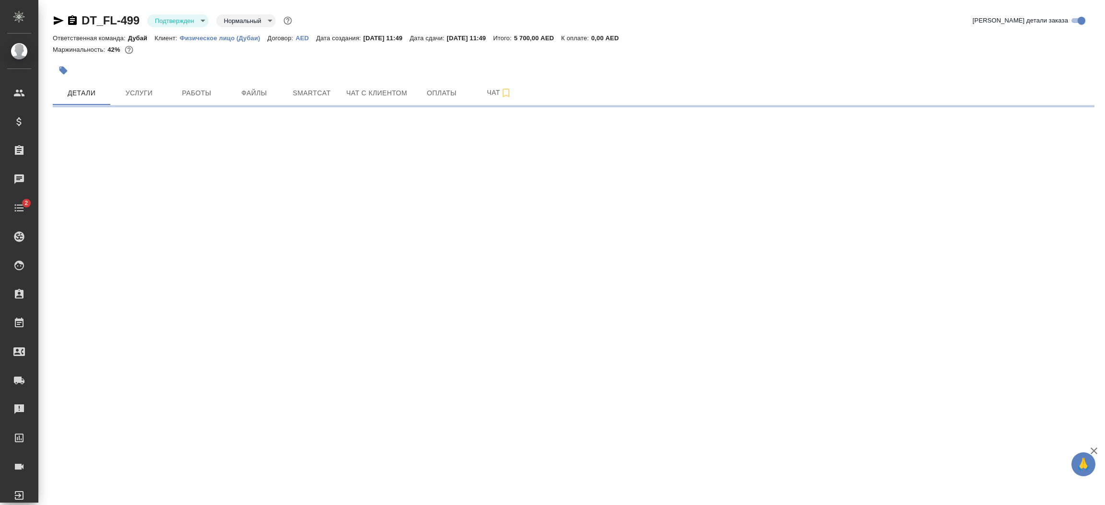
click at [432, 350] on div ".cls-1 fill:#fff; AWATERA [PERSON_NAME].shorova_kiev Клиенты Спецификации Заказ…" at bounding box center [552, 252] width 1105 height 505
select select "RU"
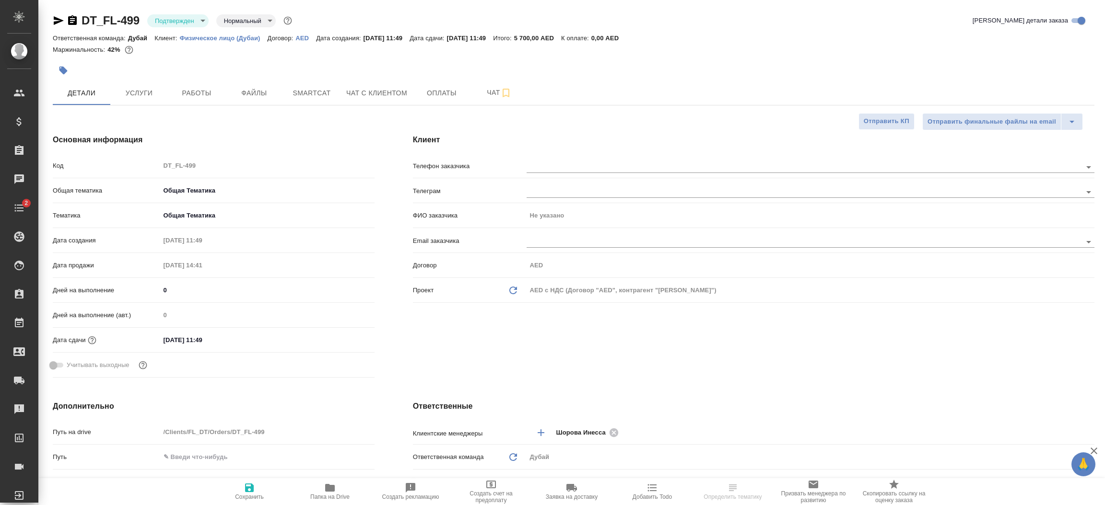
type textarea "x"
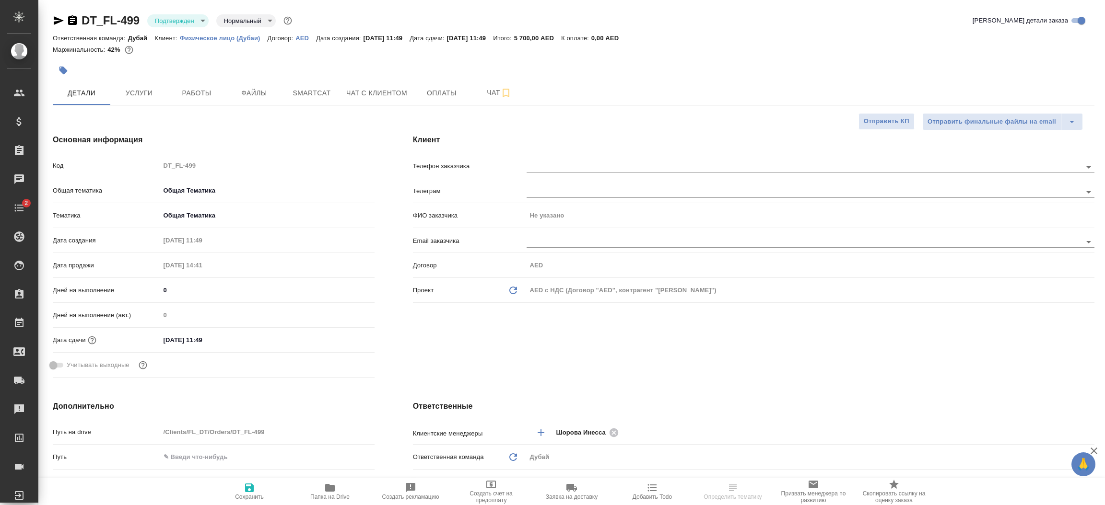
type textarea "x"
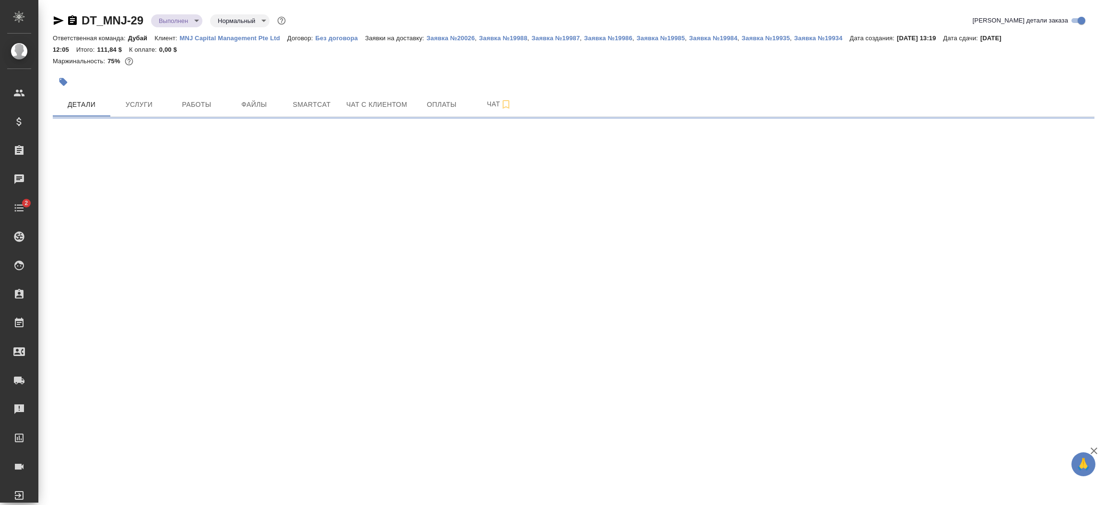
select select "RU"
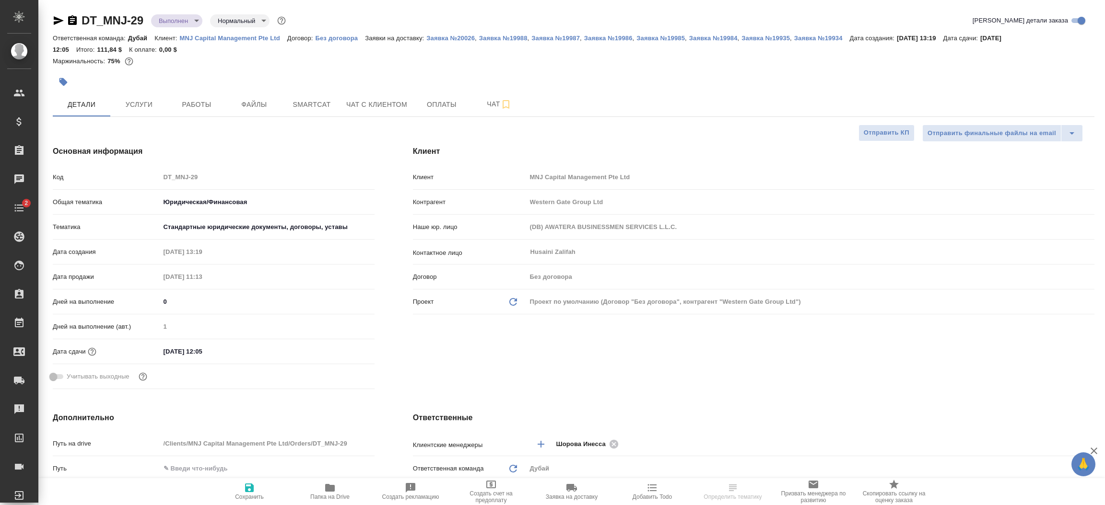
type textarea "x"
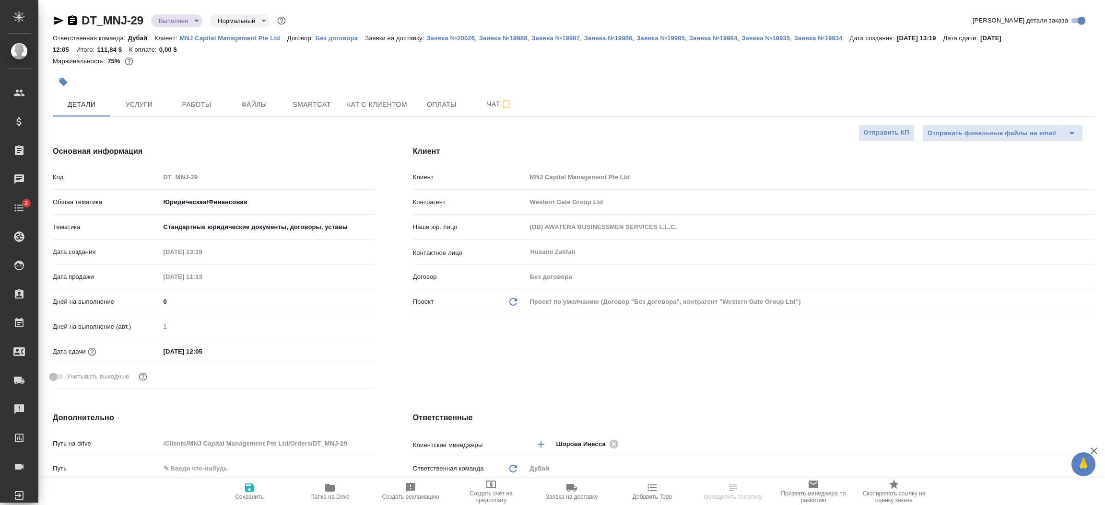
type textarea "x"
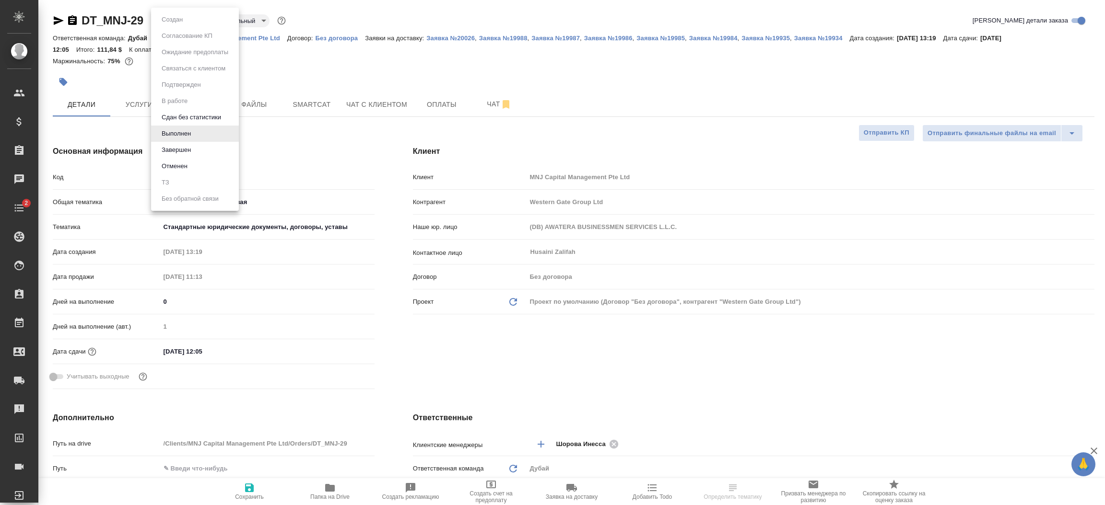
click at [180, 22] on body "🙏 .cls-1 fill:#fff; AWATERA [PERSON_NAME].shorova_kiev Клиенты Спецификации Зак…" at bounding box center [552, 252] width 1105 height 505
click at [183, 143] on li "Завершен" at bounding box center [195, 150] width 88 height 16
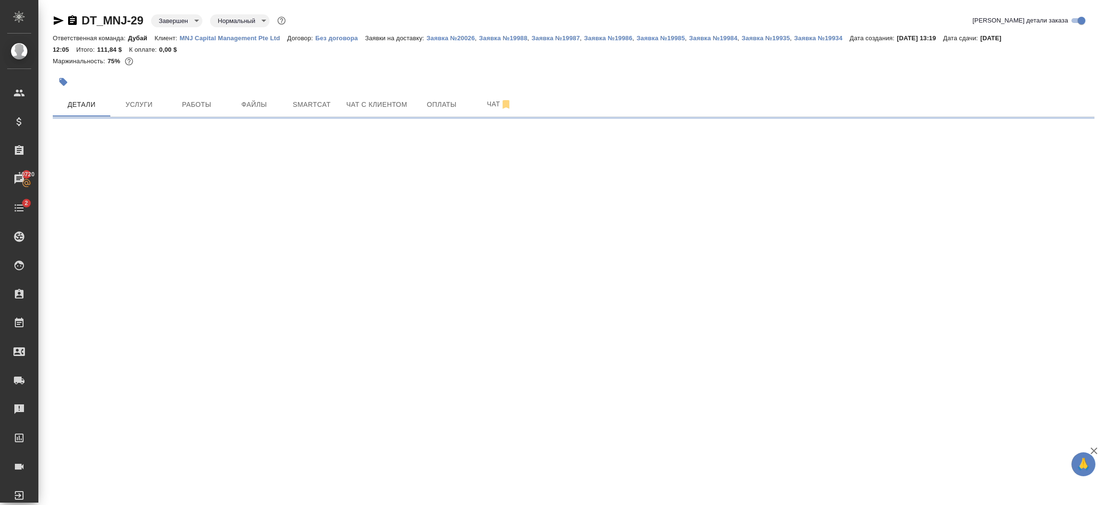
select select "RU"
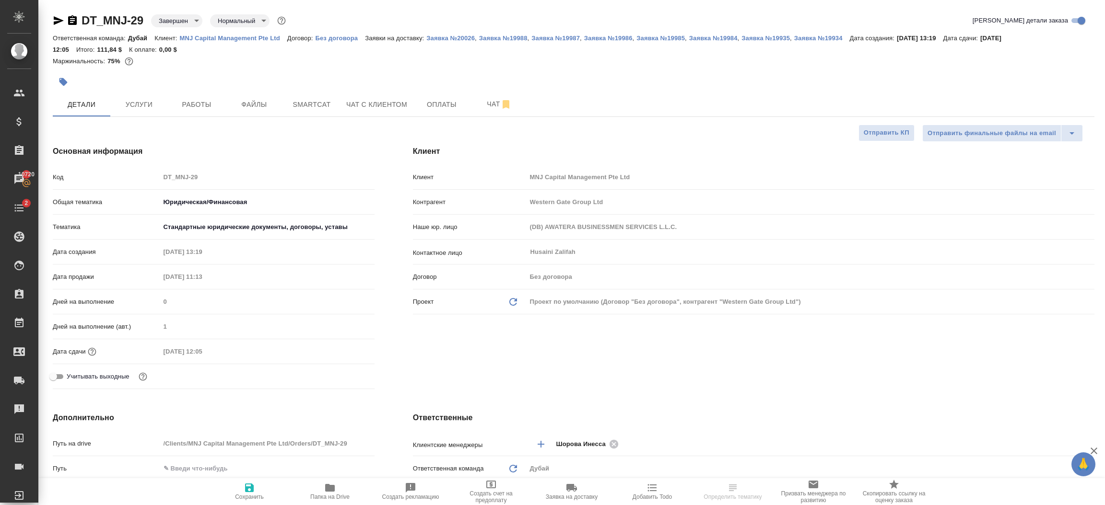
type textarea "x"
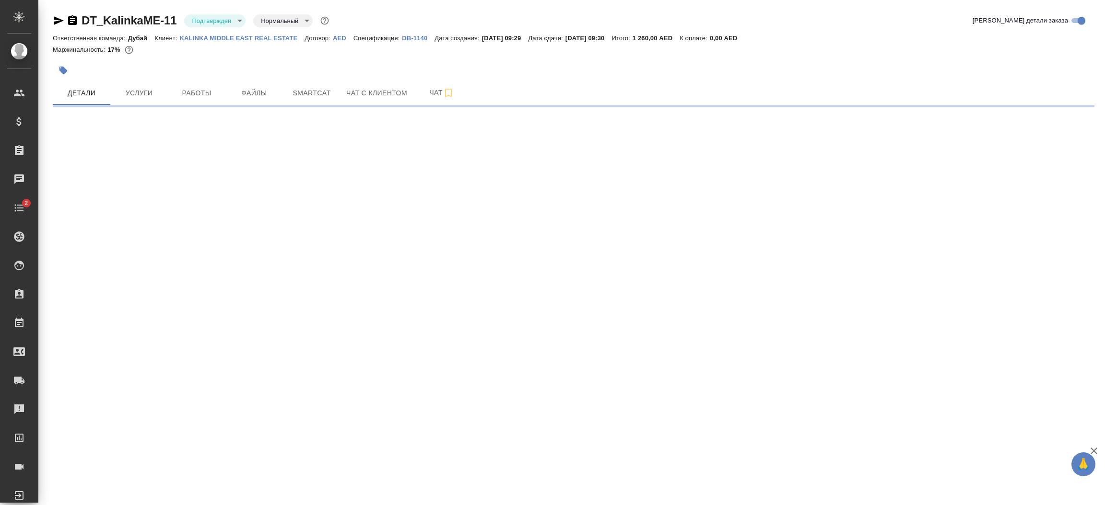
select select "RU"
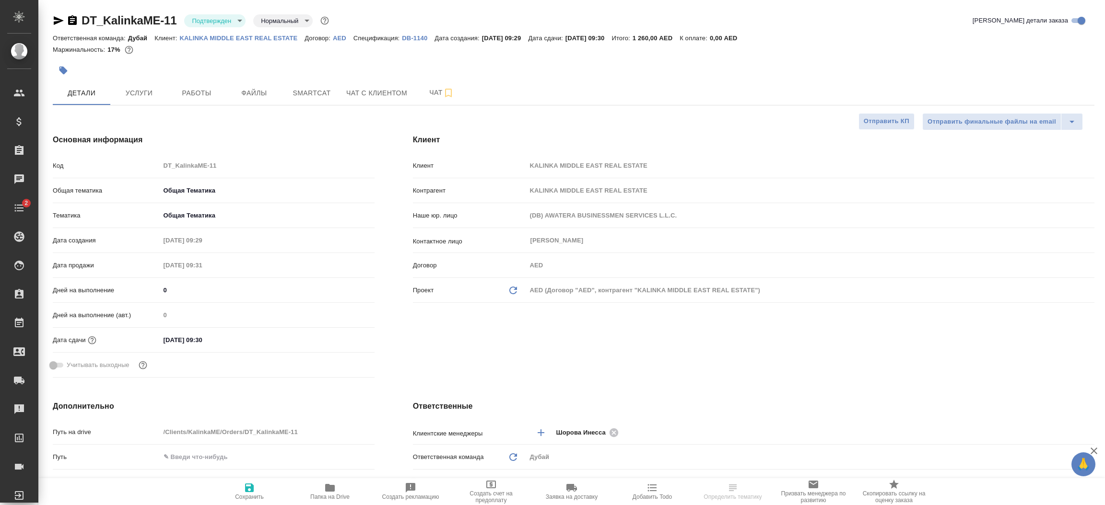
type textarea "x"
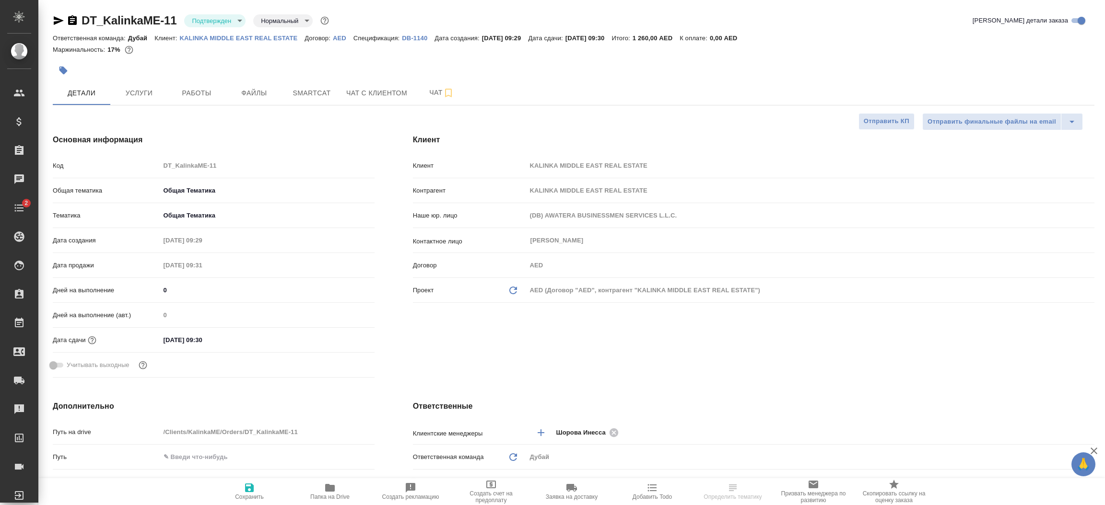
type textarea "x"
click at [200, 95] on span "Работы" at bounding box center [197, 93] width 46 height 12
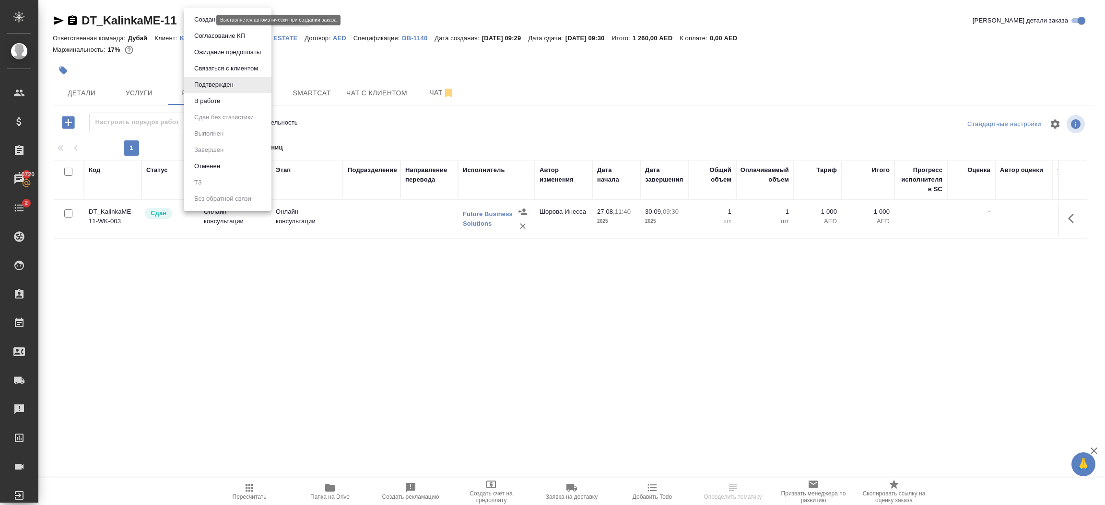
click at [209, 22] on body "🙏 .cls-1 fill:#fff; AWATERA Шорова Инесса i.shorova_kiev Клиенты Спецификации З…" at bounding box center [552, 252] width 1105 height 505
click at [205, 96] on button "В работе" at bounding box center [207, 101] width 32 height 11
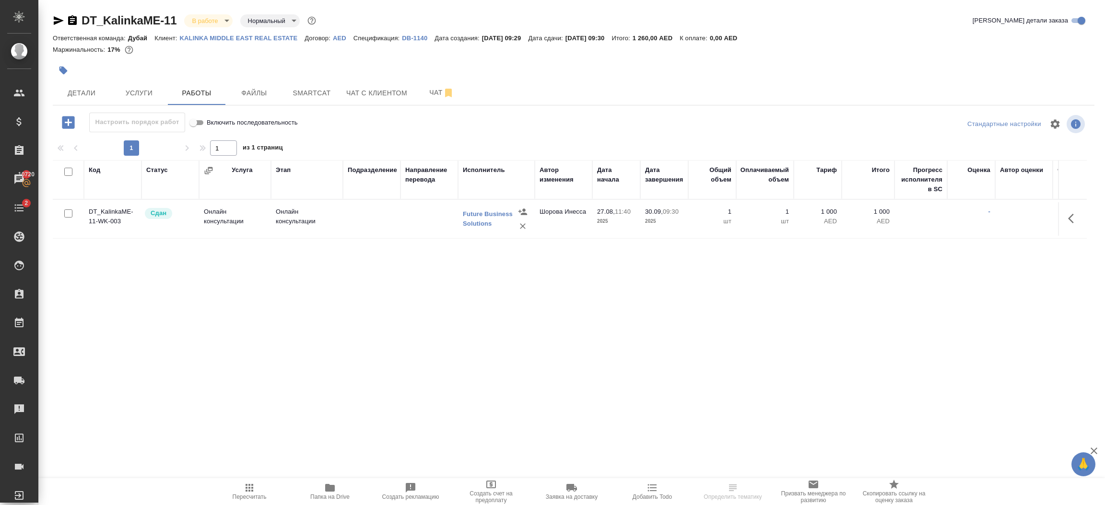
click at [218, 24] on body "🙏 .cls-1 fill:#fff; AWATERA Шорова Инесса i.shorova_kiev Клиенты Спецификации З…" at bounding box center [552, 252] width 1105 height 505
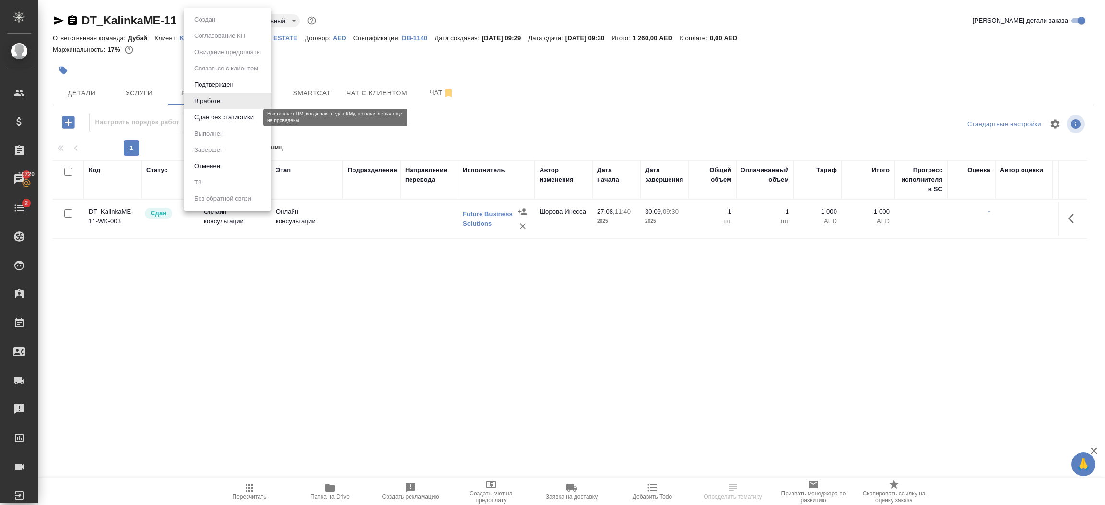
click at [212, 117] on button "Сдан без статистики" at bounding box center [223, 117] width 65 height 11
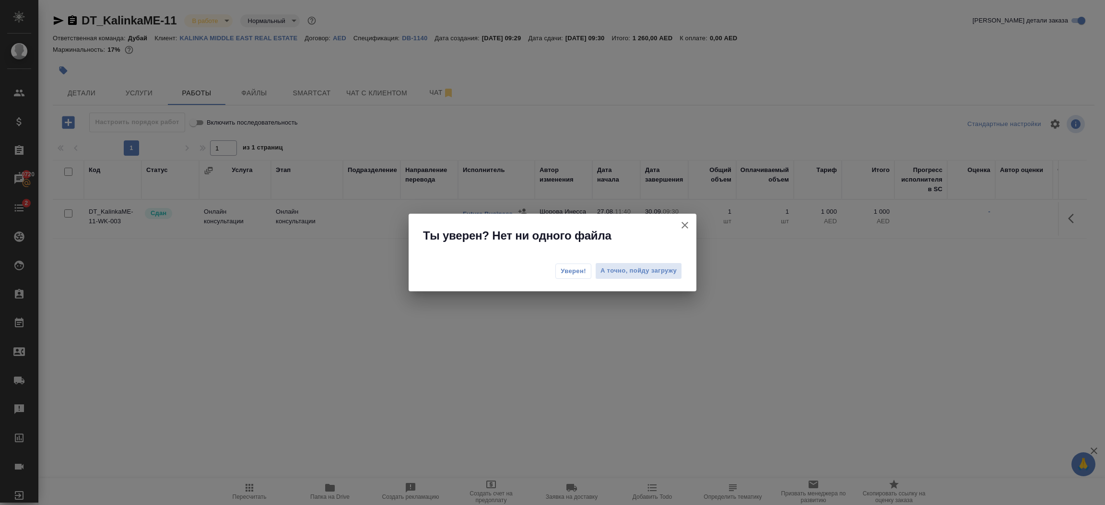
click at [566, 276] on button "Уверен!" at bounding box center [573, 271] width 36 height 15
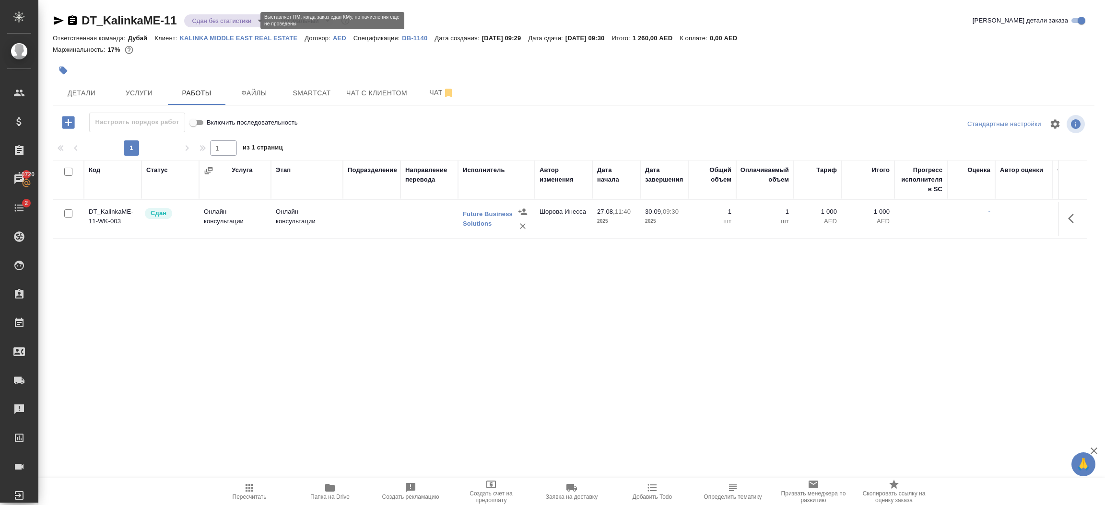
click at [243, 21] on body "🙏 .cls-1 fill:#fff; AWATERA Шорова Инесса i.shorova_kiev Клиенты Спецификации З…" at bounding box center [552, 252] width 1105 height 505
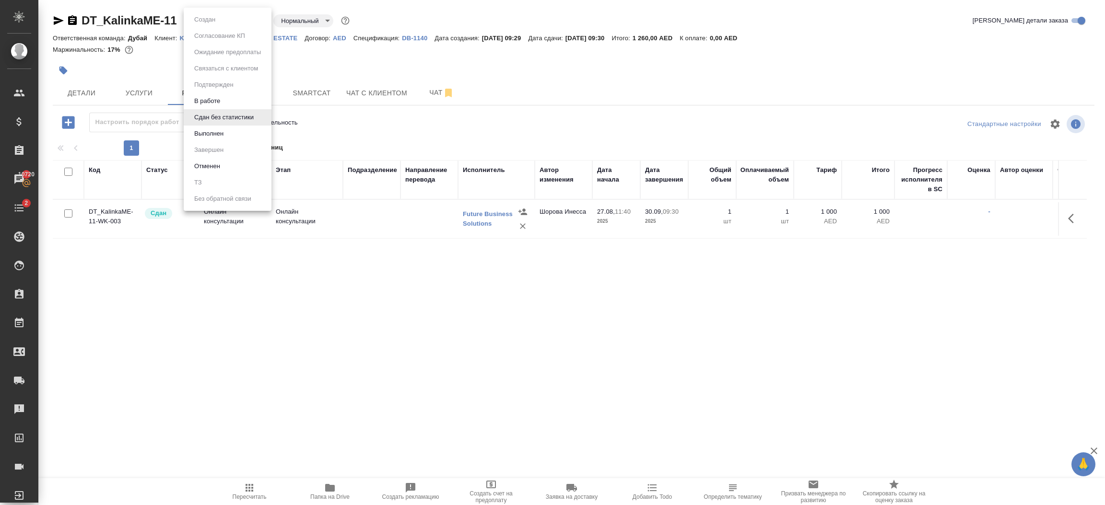
click at [236, 131] on li "Выполнен" at bounding box center [228, 134] width 88 height 16
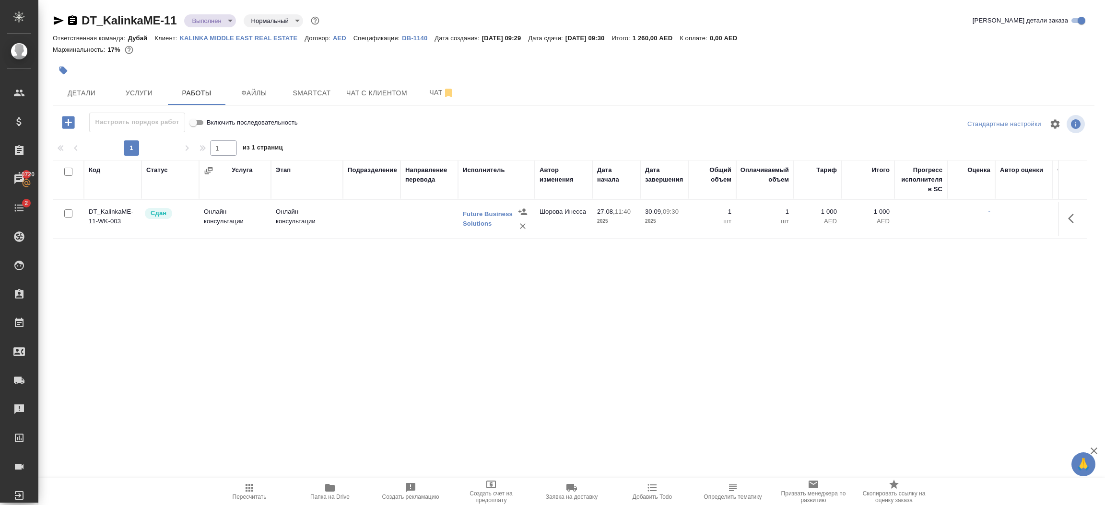
click at [227, 23] on body "🙏 .cls-1 fill:#fff; AWATERA Шорова Инесса i.shorova_kiev Клиенты Спецификации З…" at bounding box center [552, 252] width 1105 height 505
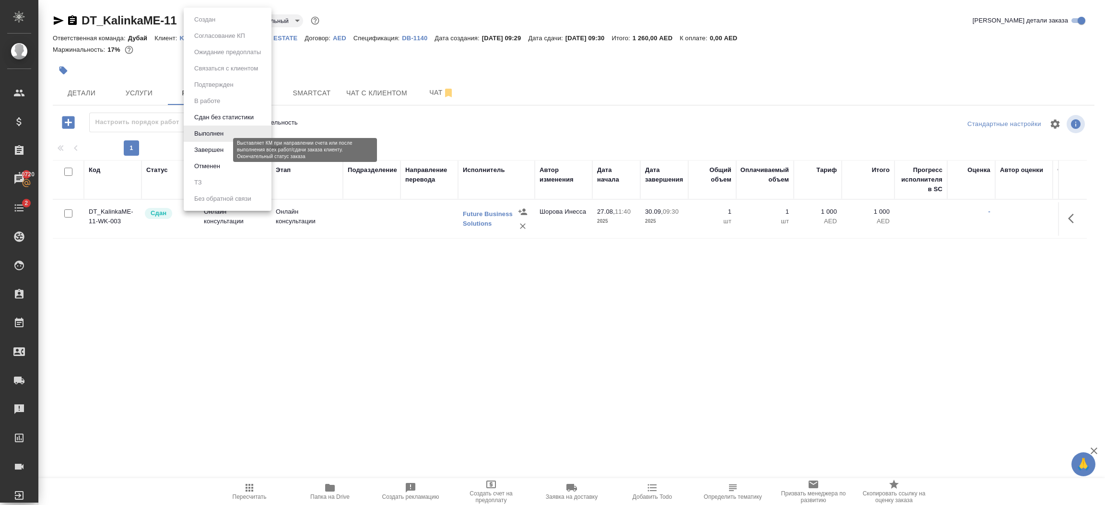
click at [216, 146] on button "Завершен" at bounding box center [208, 150] width 35 height 11
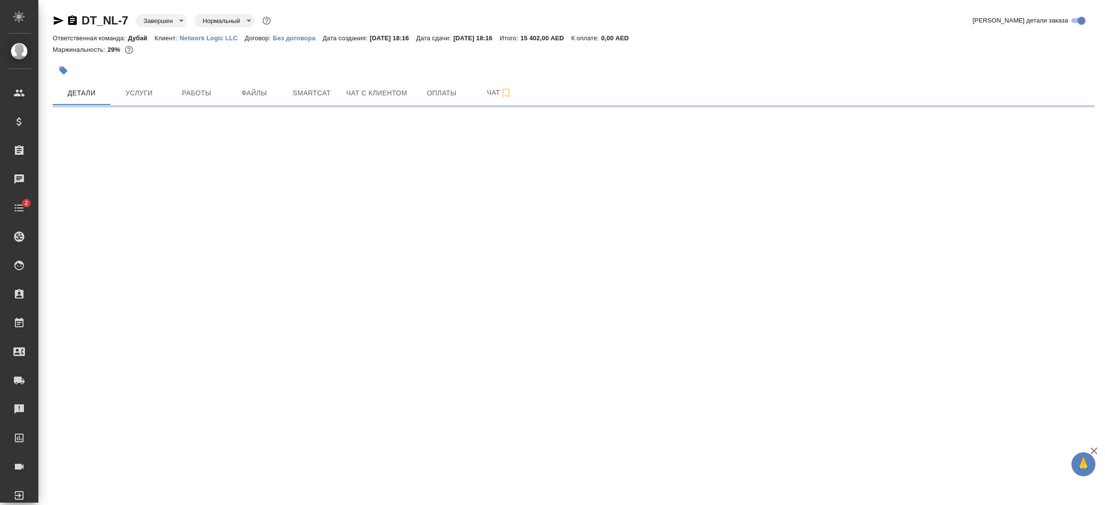
select select "RU"
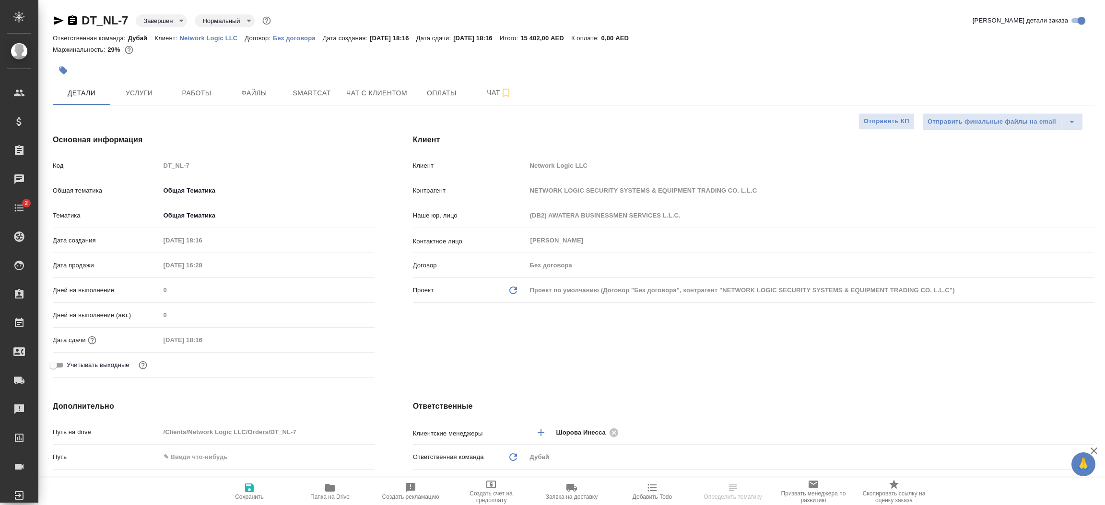
type textarea "x"
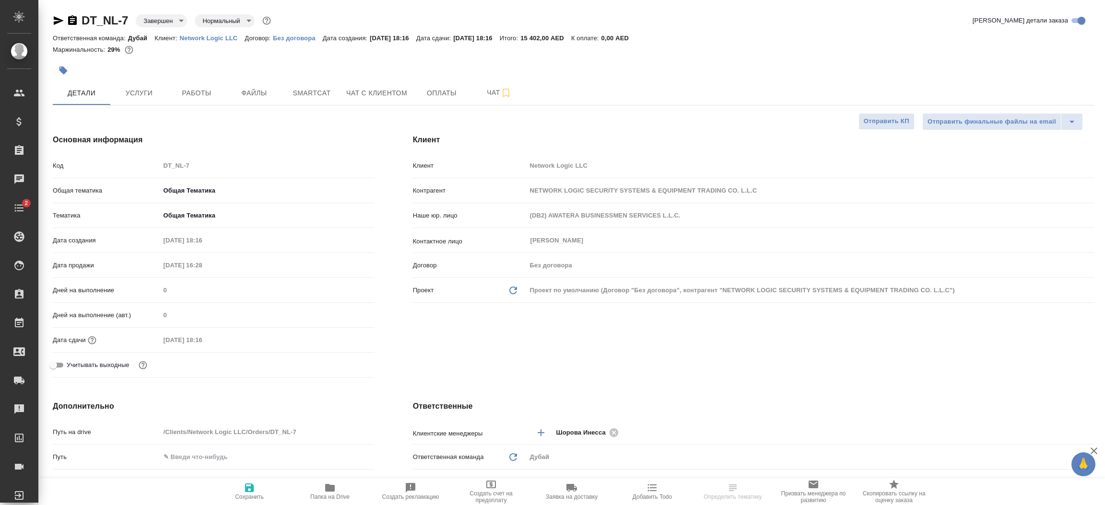
type textarea "x"
click at [139, 91] on span "Услуги" at bounding box center [139, 93] width 46 height 12
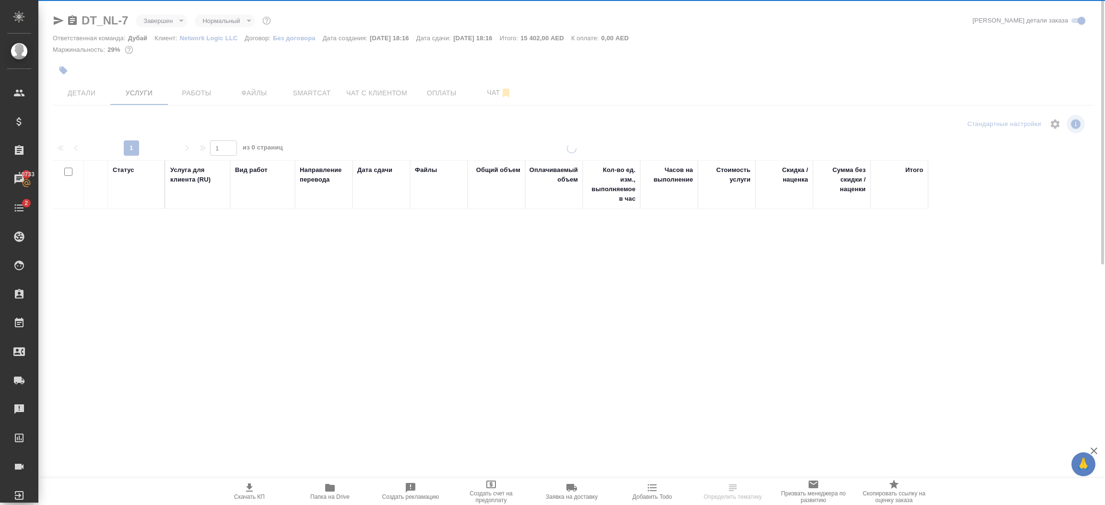
click at [165, 18] on div at bounding box center [571, 195] width 1066 height 391
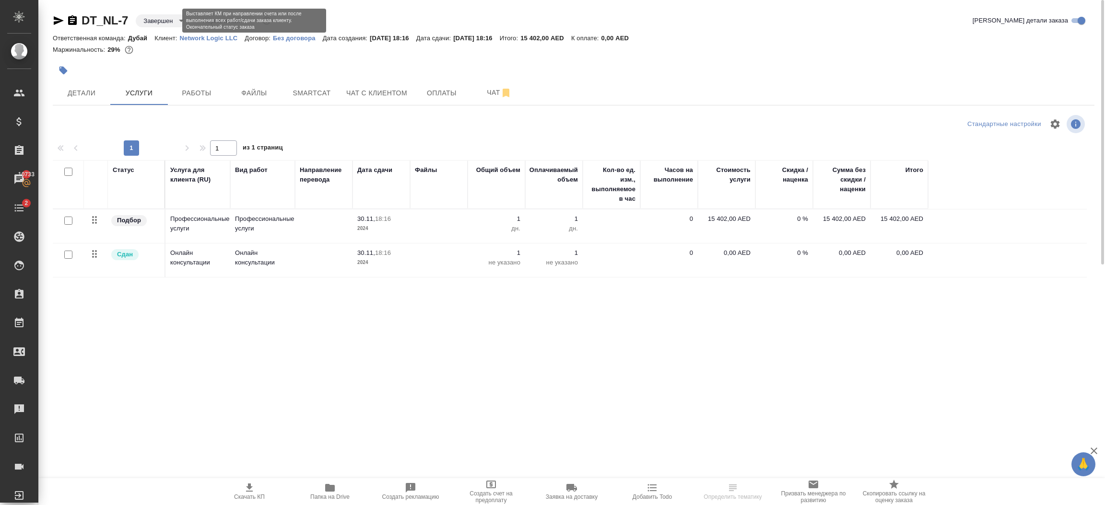
click at [171, 19] on body "🙏 .cls-1 fill:#fff; AWATERA [PERSON_NAME].shorova_kiev Клиенты Спецификации Зак…" at bounding box center [552, 252] width 1105 height 505
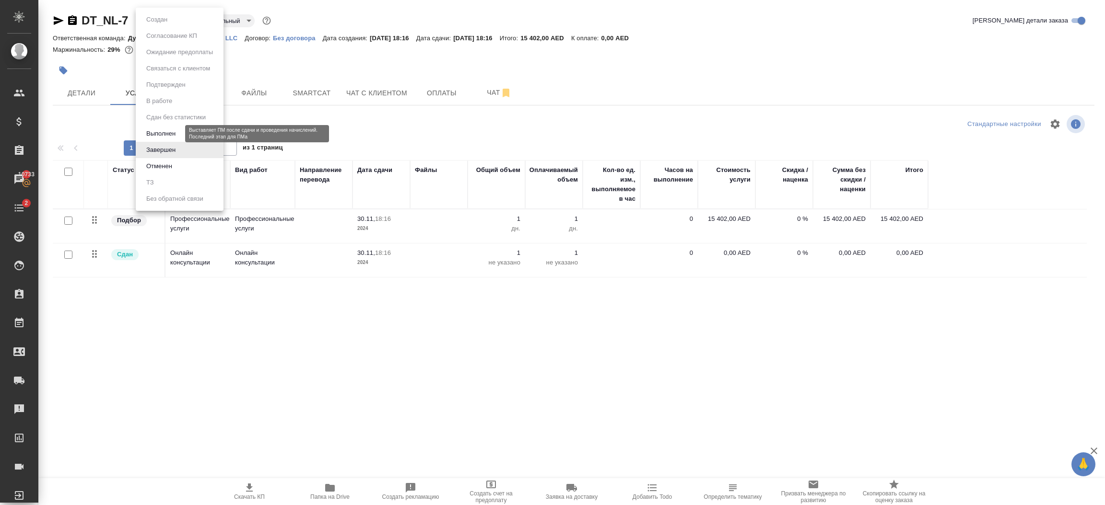
click at [174, 129] on button "Выполнен" at bounding box center [160, 134] width 35 height 11
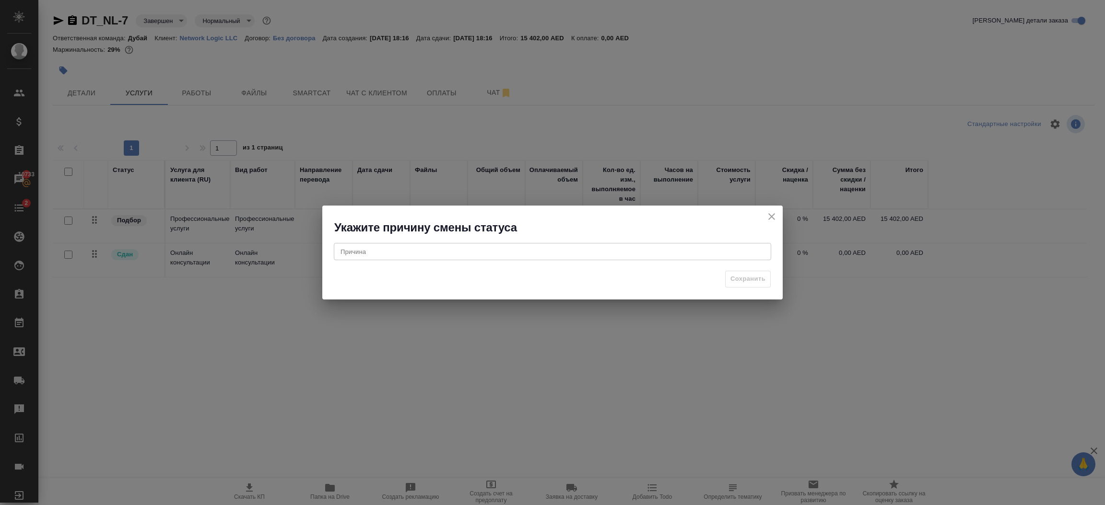
click at [470, 254] on textarea at bounding box center [552, 251] width 424 height 7
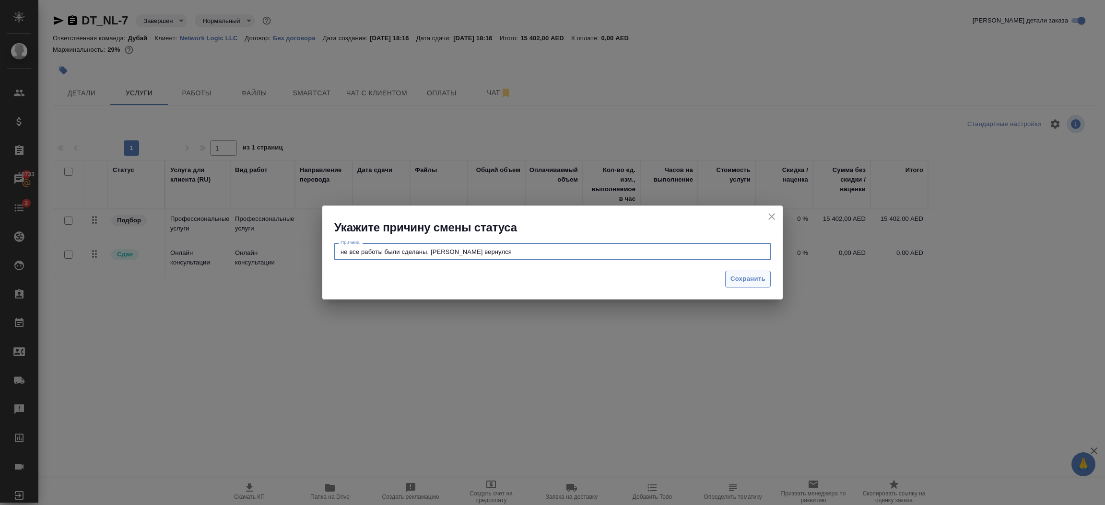
type textarea "не все работы были сделаны, клиент вернулся"
click at [738, 276] on span "Сохранить" at bounding box center [747, 279] width 35 height 11
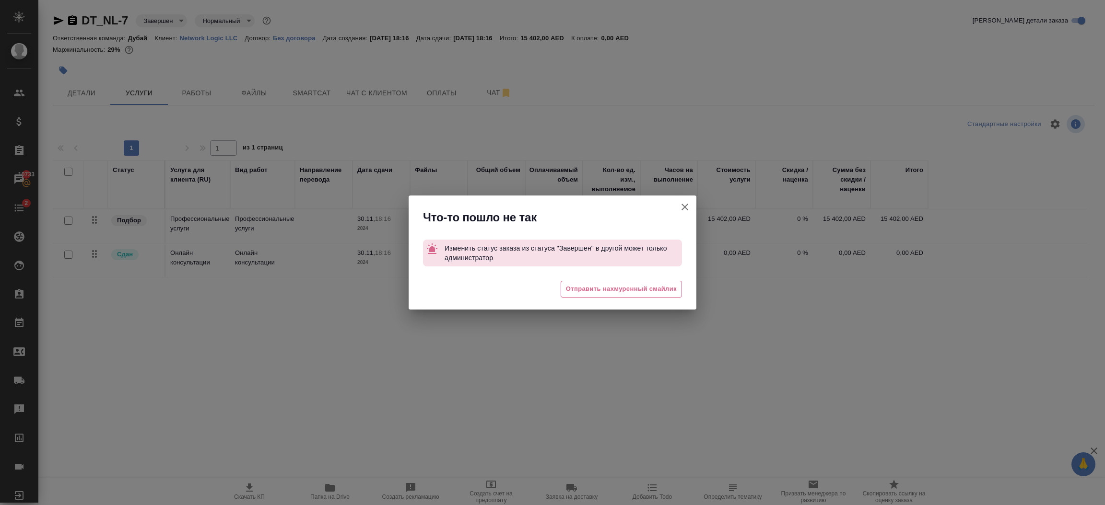
click at [689, 205] on icon "button" at bounding box center [685, 207] width 12 height 12
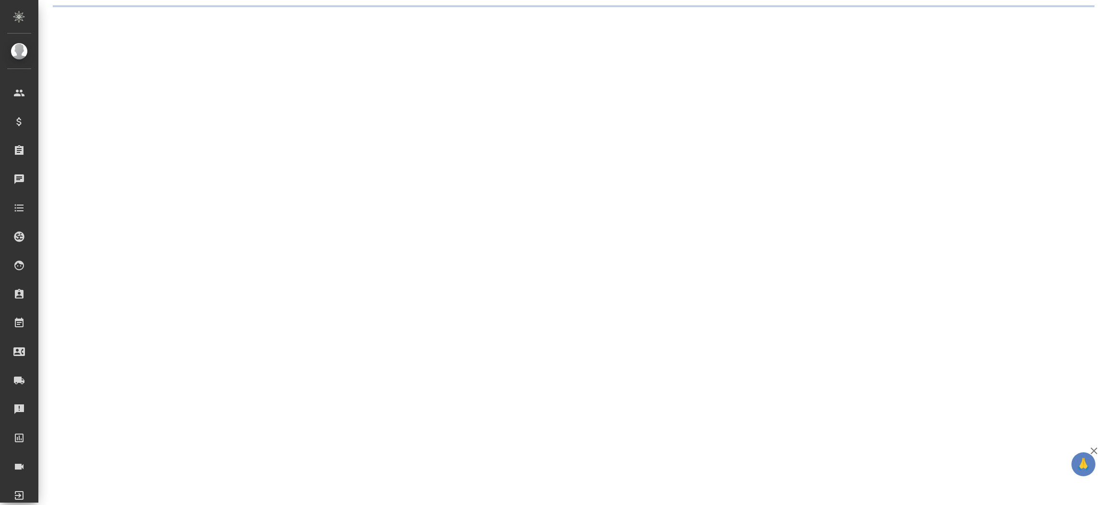
select select "RU"
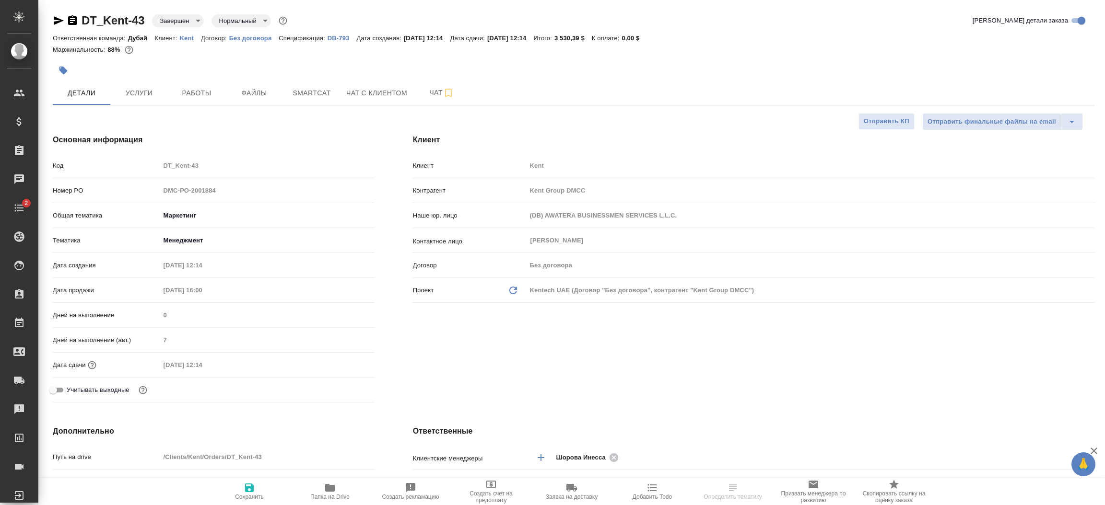
type textarea "x"
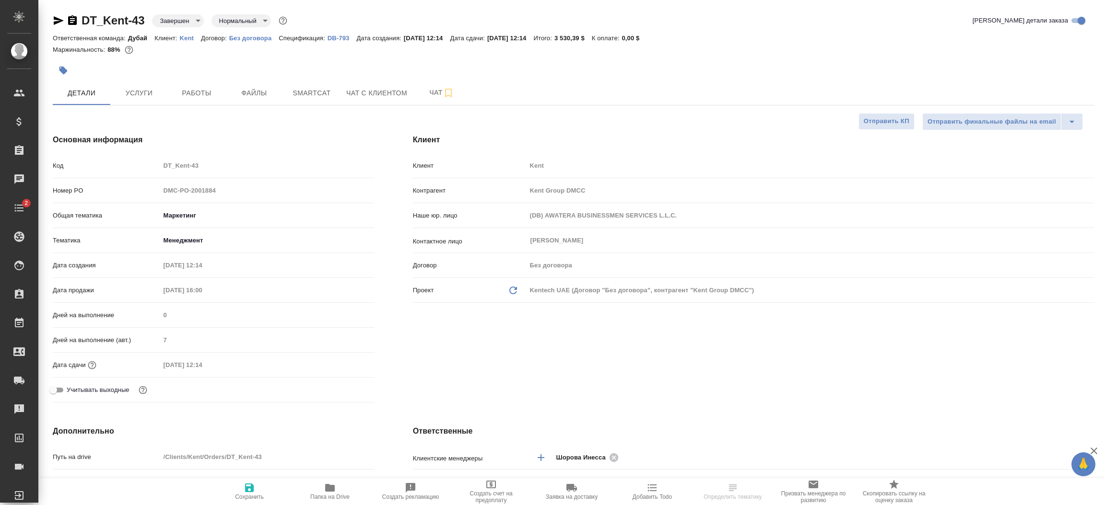
type textarea "x"
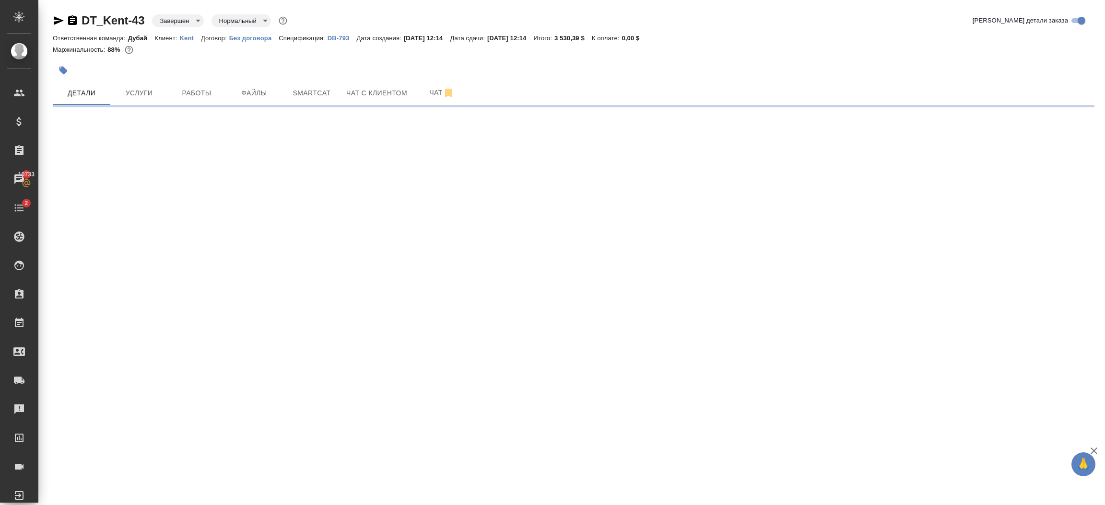
select select "RU"
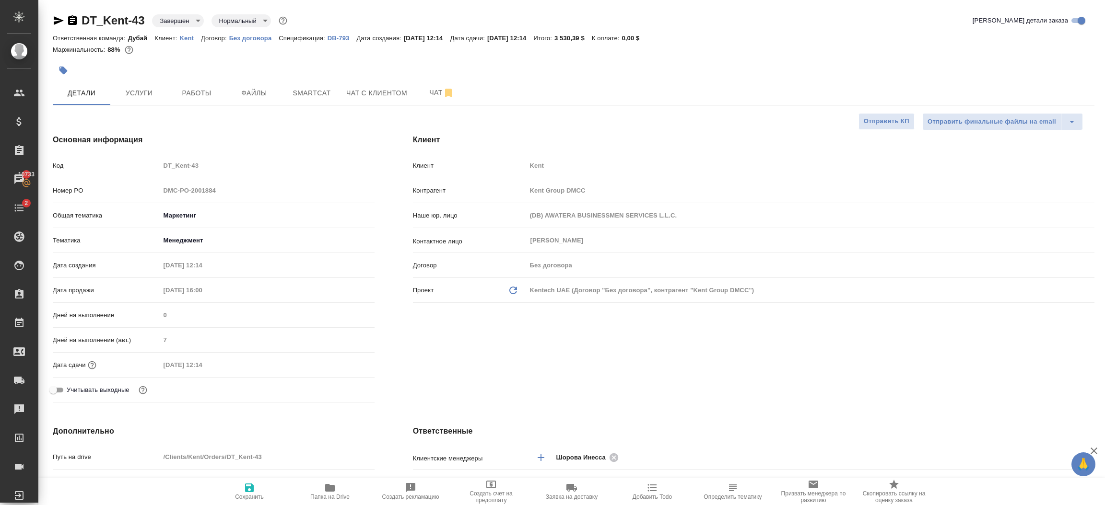
type textarea "x"
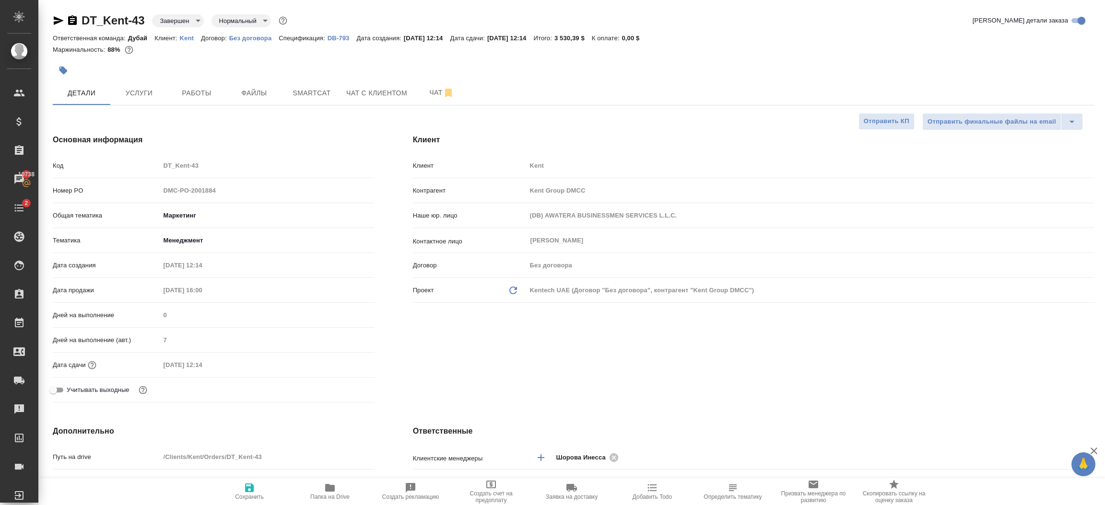
type textarea "x"
